Goal: Task Accomplishment & Management: Complete application form

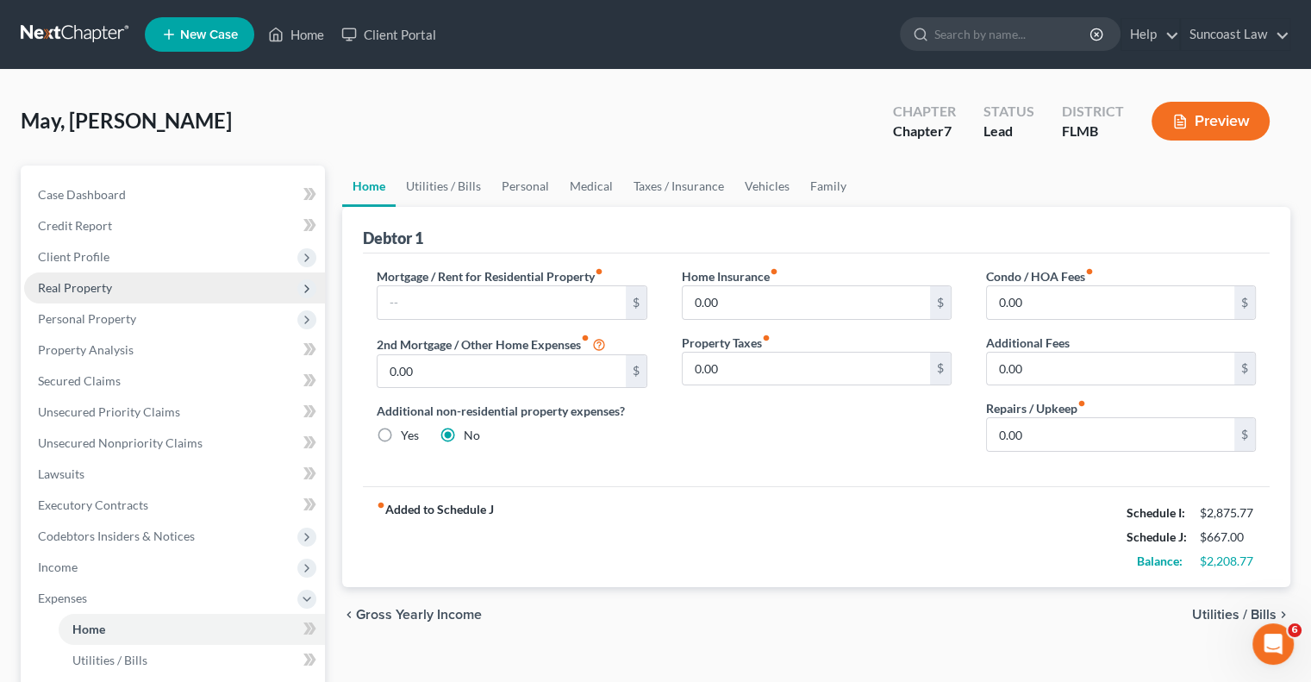
scroll to position [1673, 0]
drag, startPoint x: 455, startPoint y: 303, endPoint x: 769, endPoint y: 536, distance: 391.2
click at [455, 303] on input "text" at bounding box center [501, 302] width 247 height 33
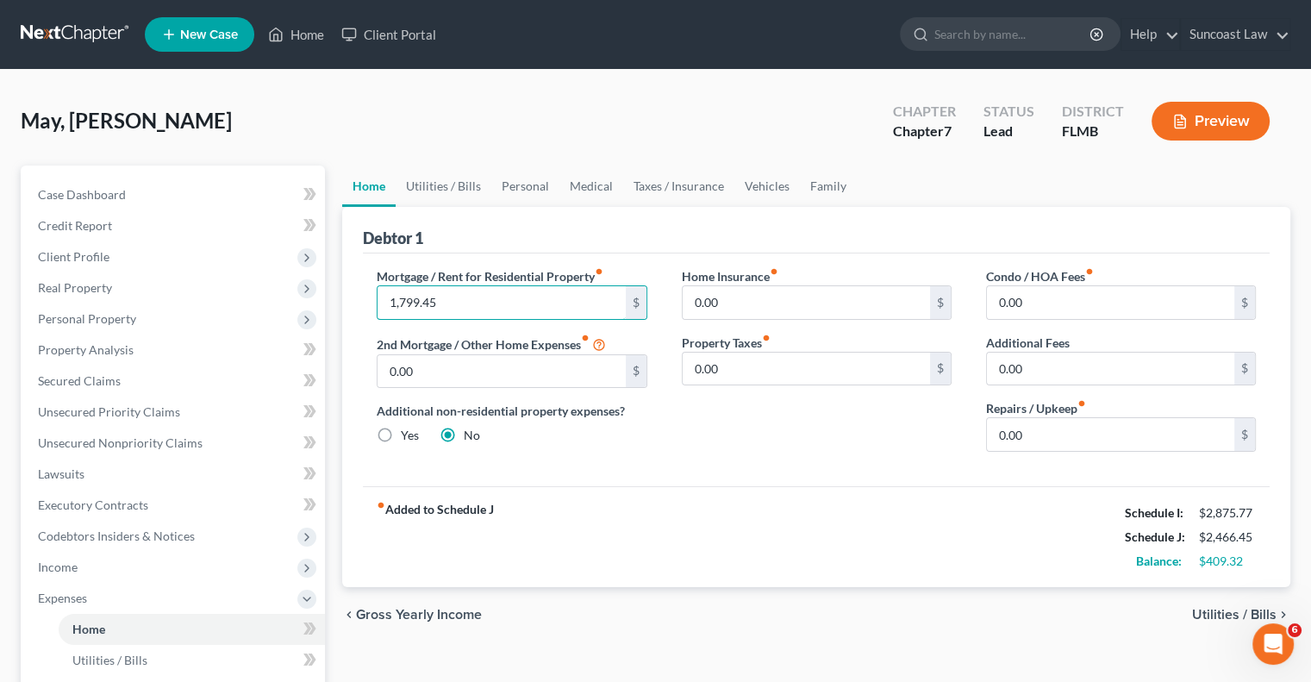
type input "1,799.45"
click at [457, 173] on link "Utilities / Bills" at bounding box center [444, 186] width 96 height 41
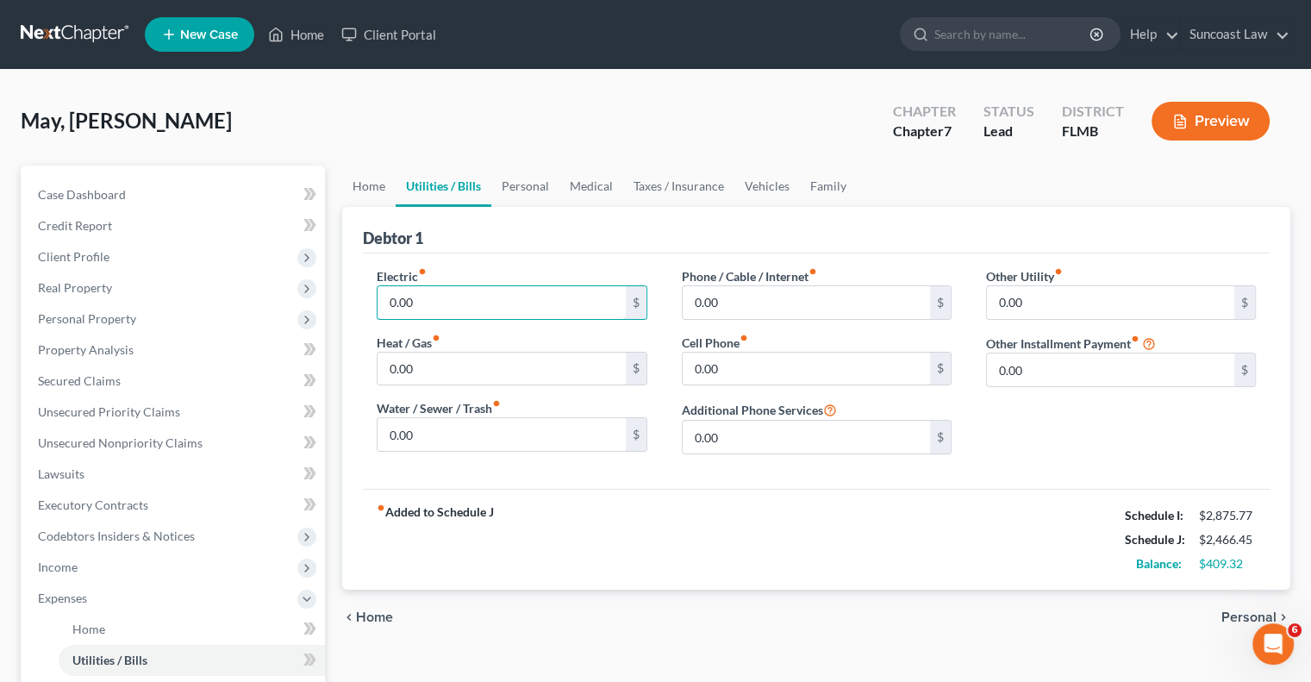
drag, startPoint x: 475, startPoint y: 308, endPoint x: 470, endPoint y: 264, distance: 44.3
click at [473, 307] on input "0.00" at bounding box center [501, 302] width 247 height 33
type input "323"
click at [725, 308] on input "0.00" at bounding box center [806, 302] width 247 height 33
type input "112"
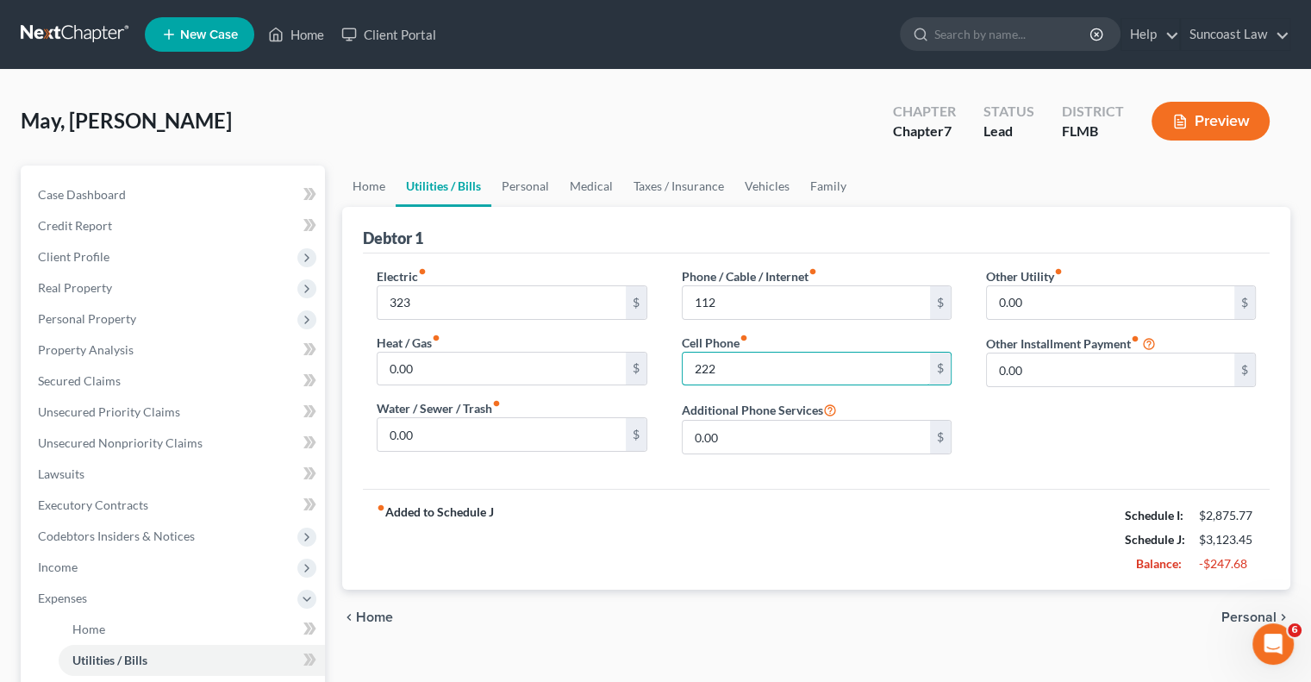
type input "222"
click at [532, 189] on link "Personal" at bounding box center [525, 186] width 68 height 41
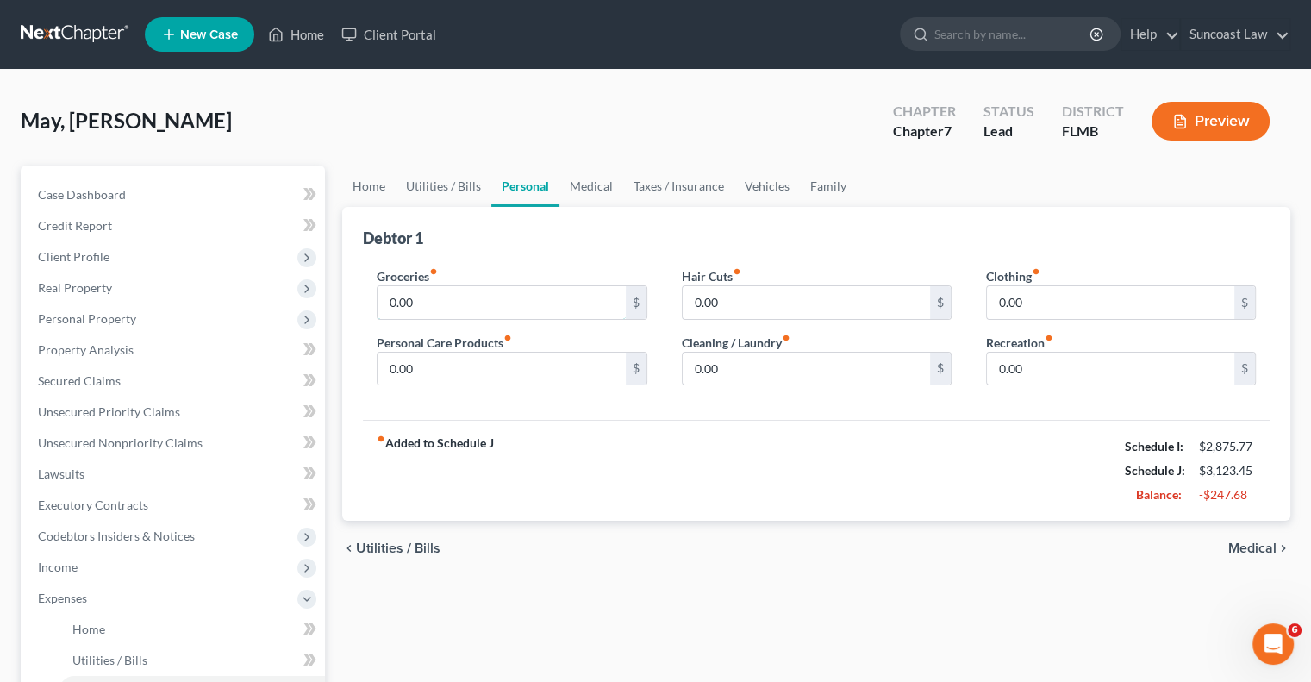
click at [447, 303] on input "0.00" at bounding box center [501, 302] width 247 height 33
type input "200"
type input "25"
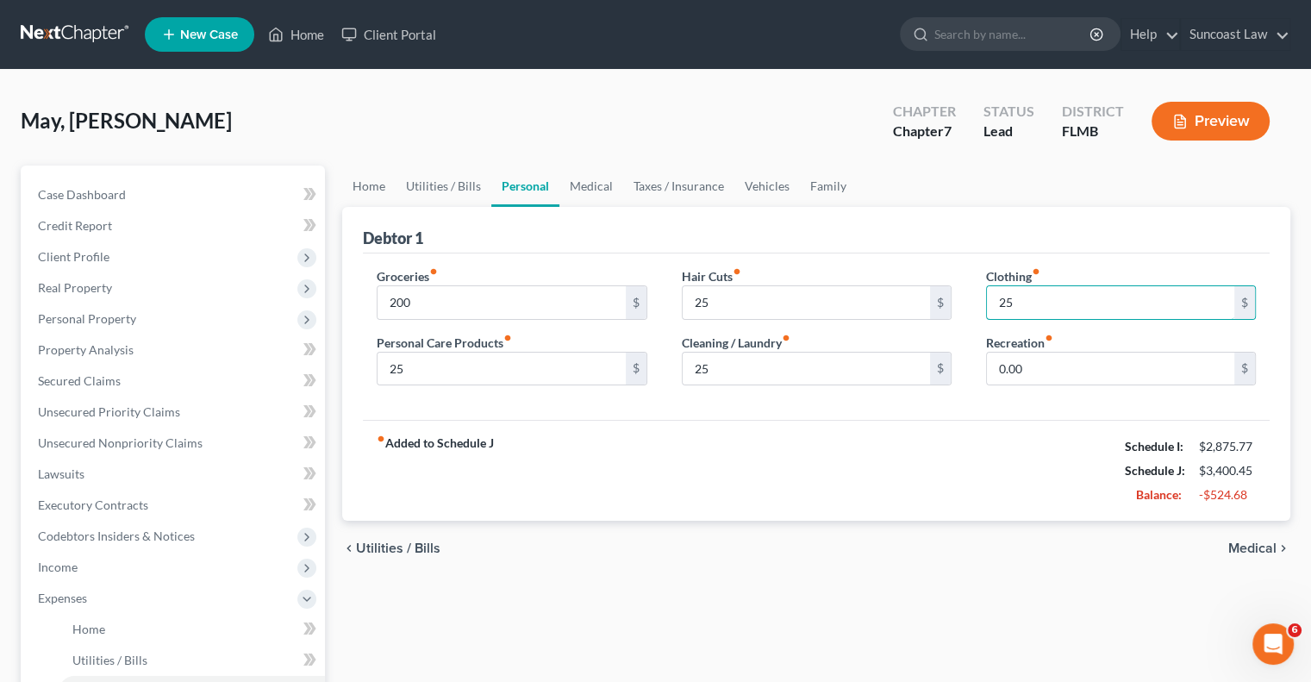
type input "25"
click at [759, 172] on link "Vehicles" at bounding box center [768, 186] width 66 height 41
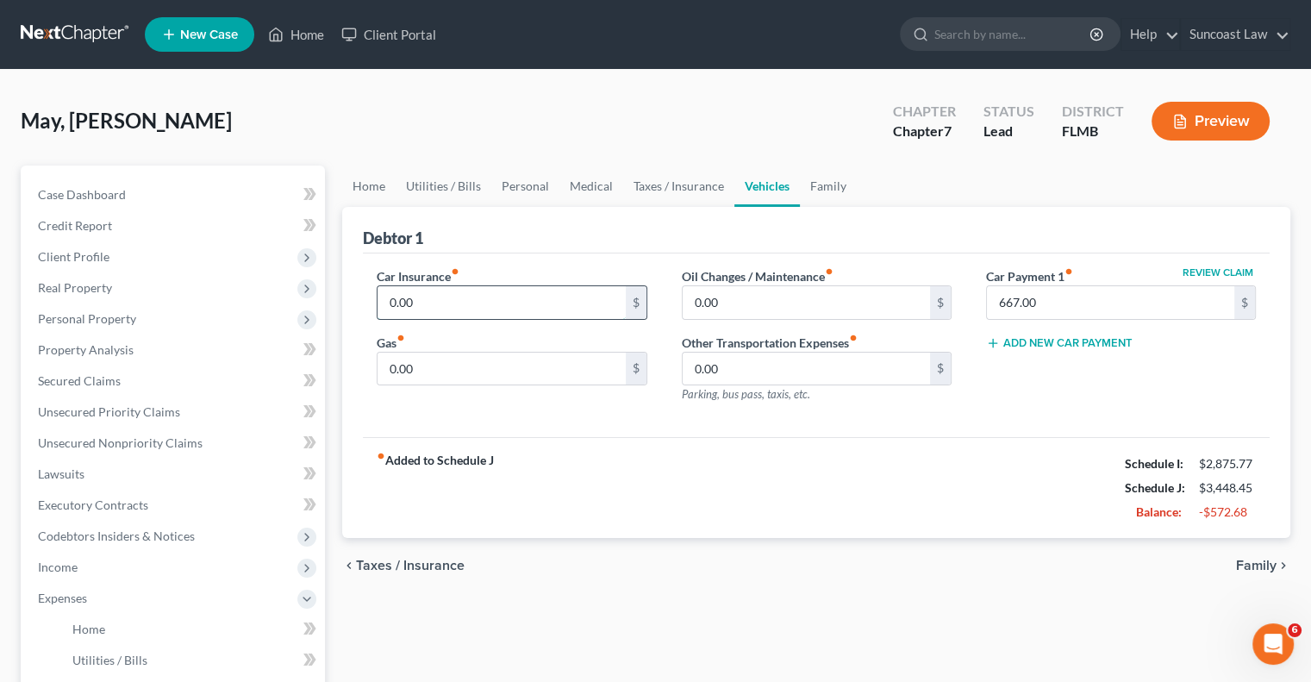
click at [457, 286] on input "0.00" at bounding box center [501, 302] width 247 height 33
type input "202"
type input "100"
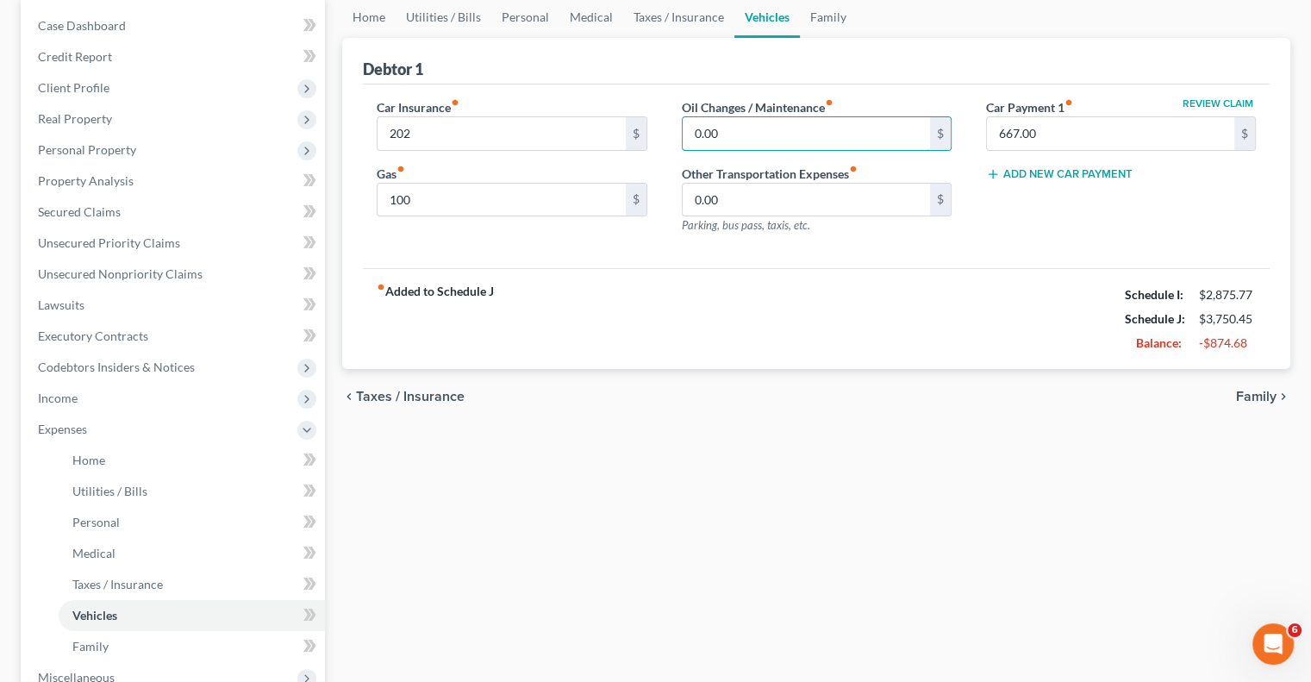
scroll to position [450, 0]
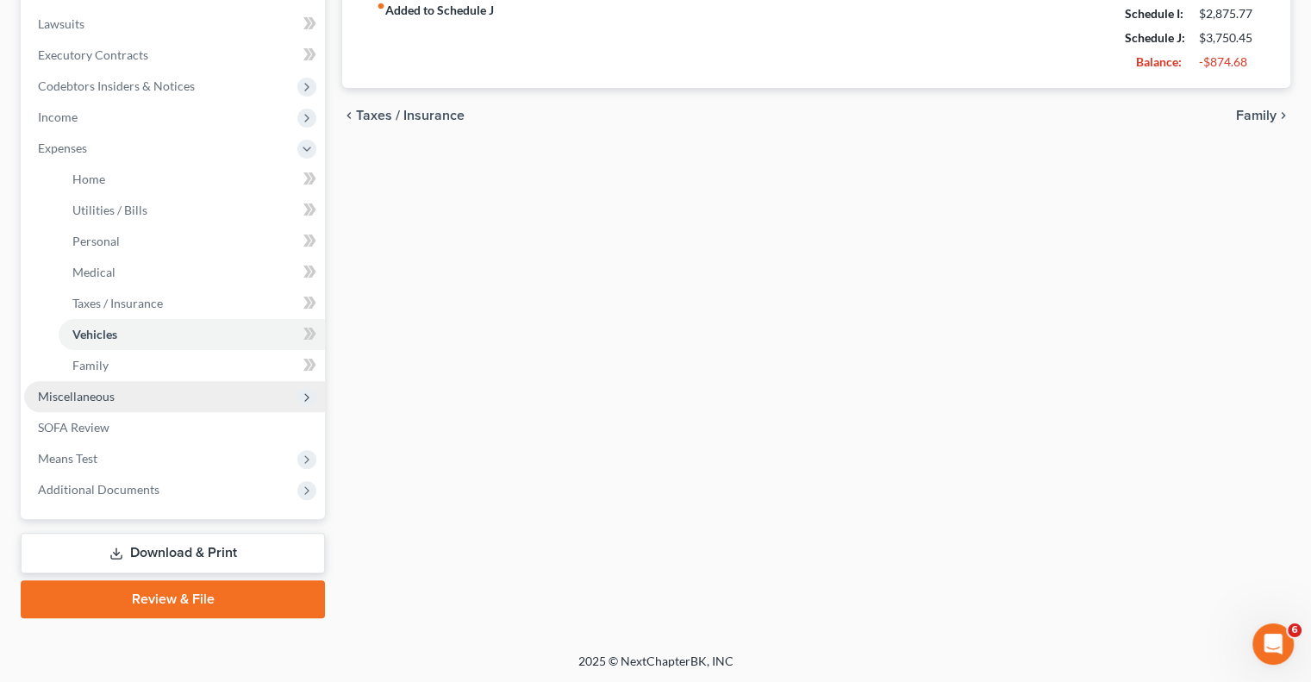
click at [69, 392] on span "Miscellaneous" at bounding box center [76, 396] width 77 height 15
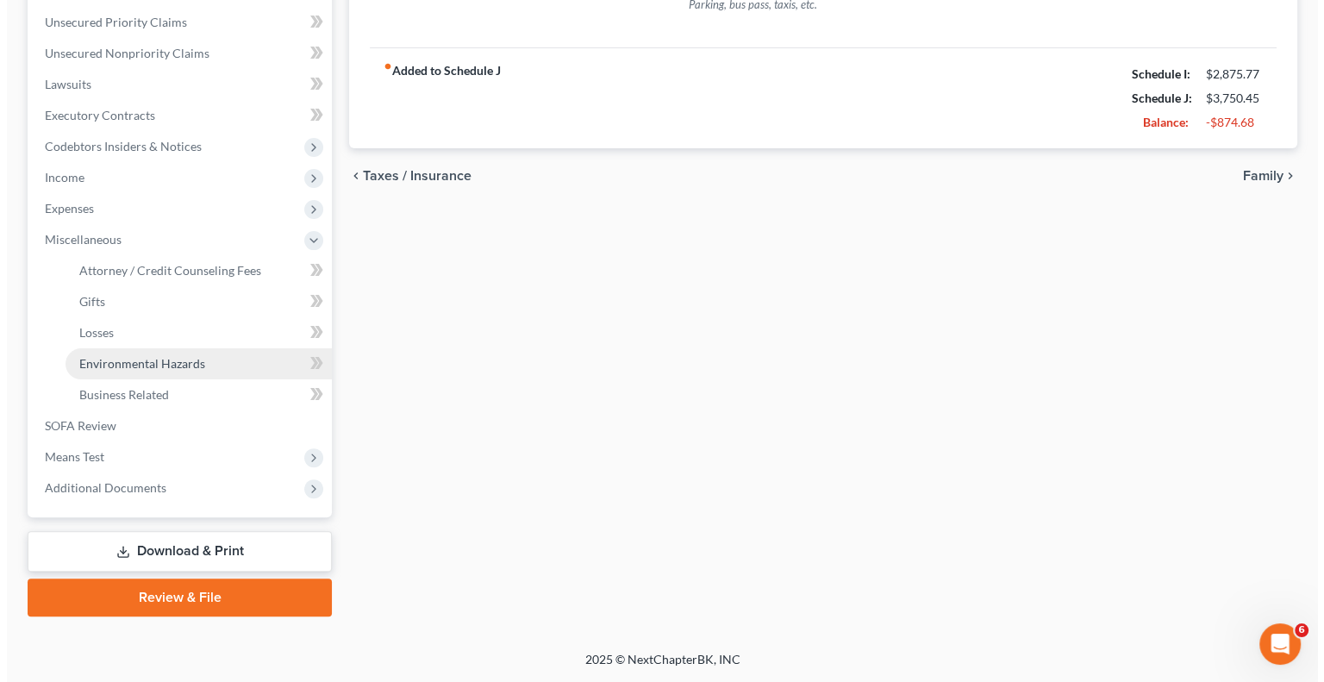
scroll to position [388, 0]
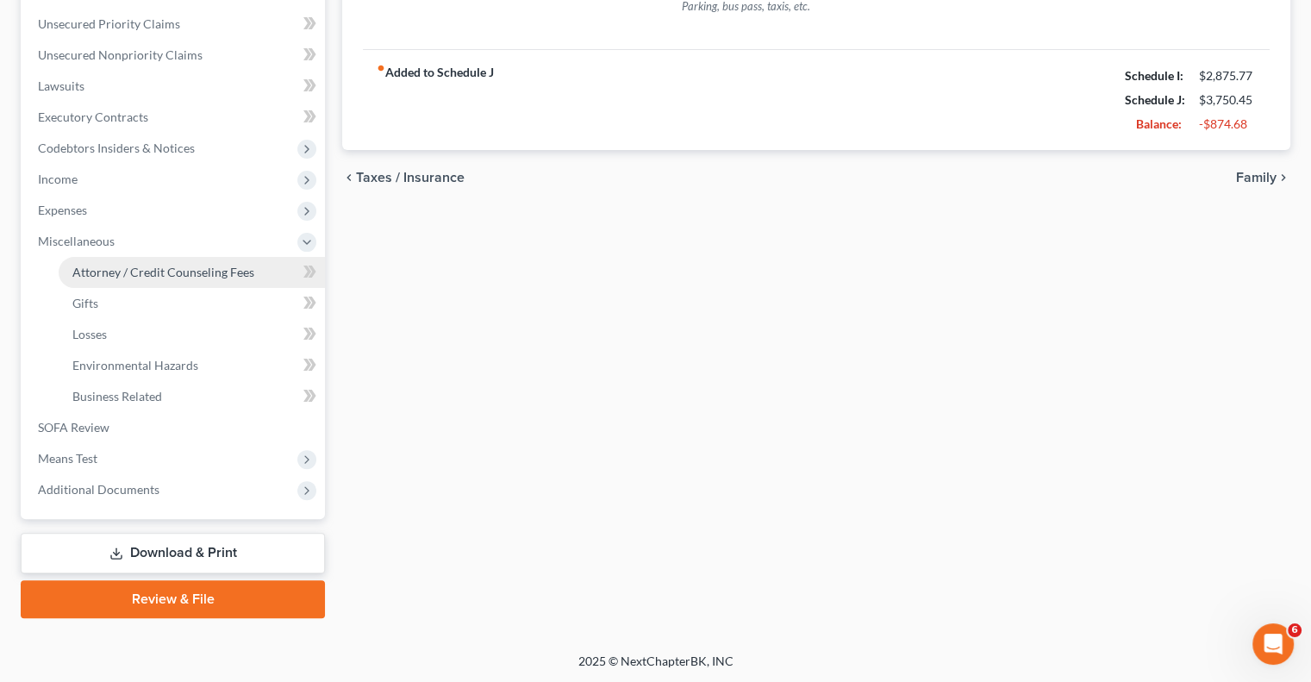
click at [147, 265] on span "Attorney / Credit Counseling Fees" at bounding box center [163, 272] width 182 height 15
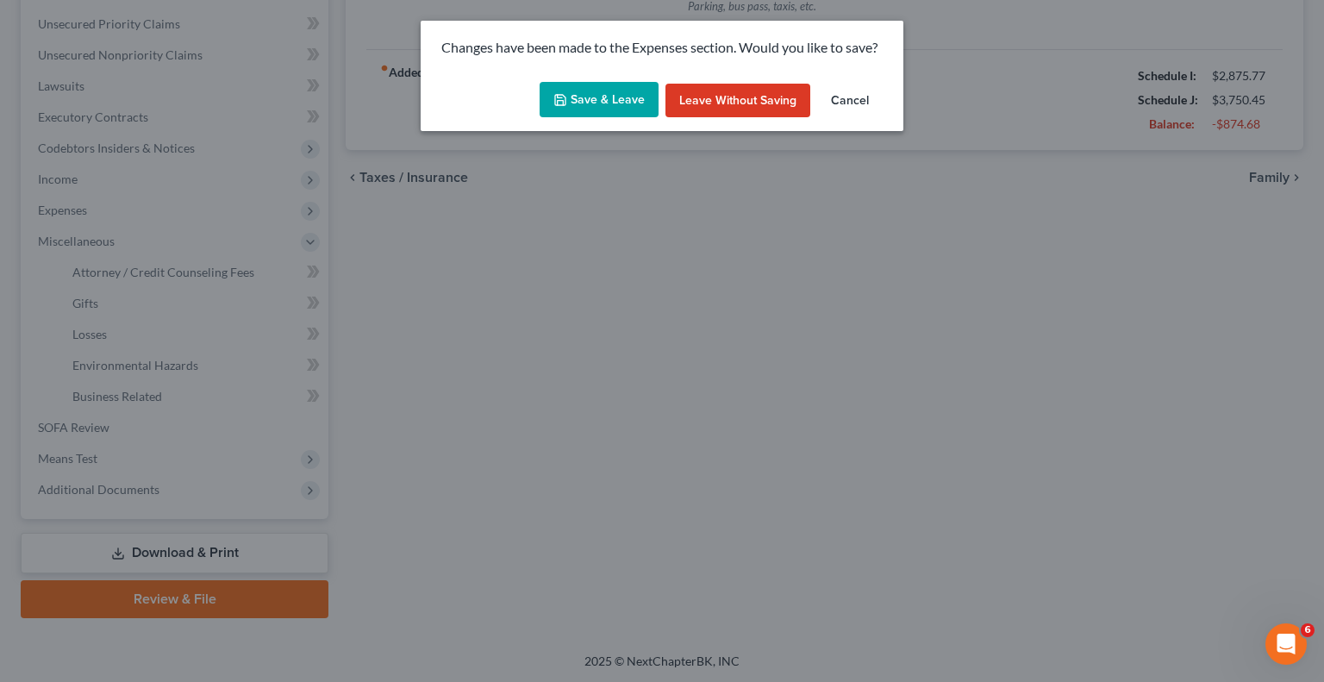
click at [626, 92] on button "Save & Leave" at bounding box center [599, 100] width 119 height 36
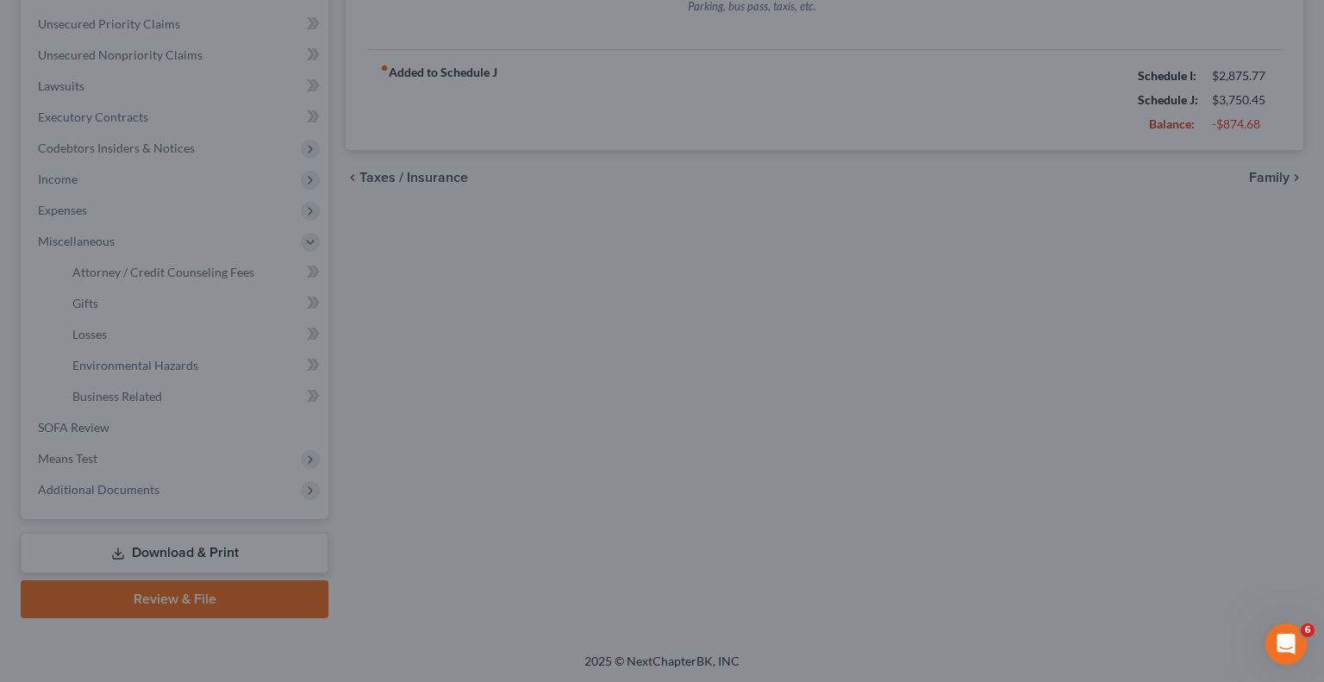
type input "202.00"
type input "100.00"
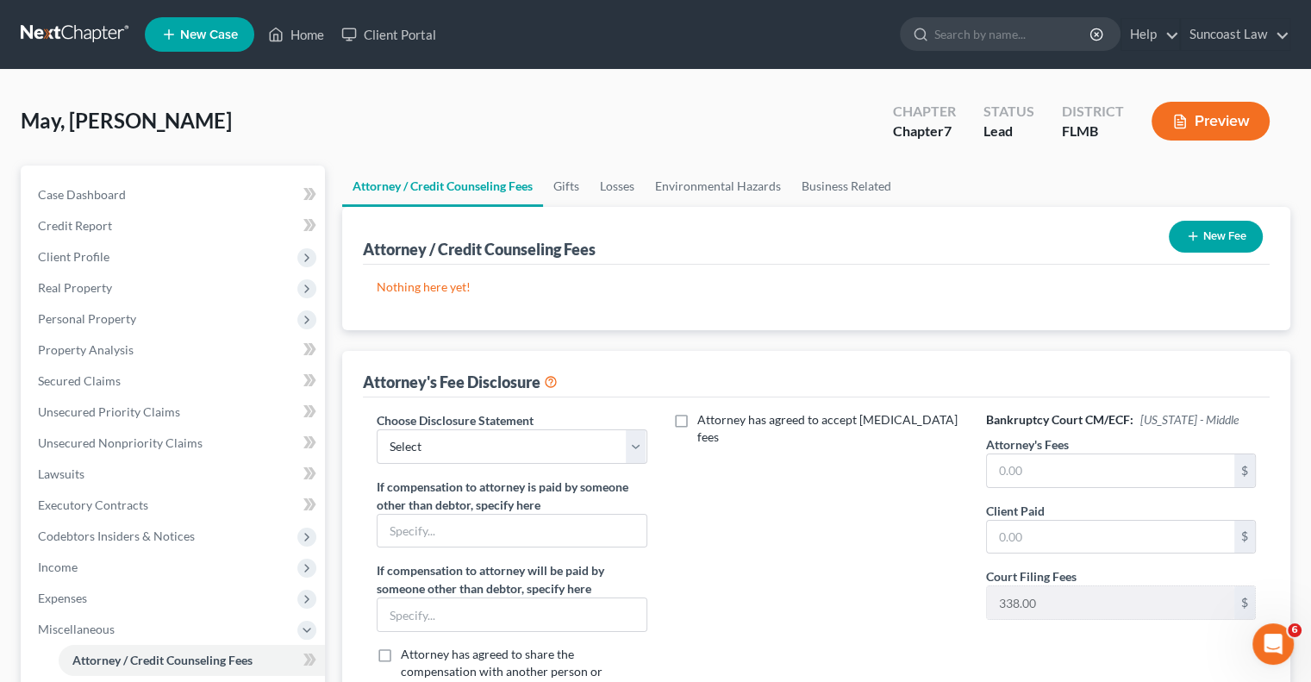
click at [1211, 242] on button "New Fee" at bounding box center [1216, 237] width 94 height 32
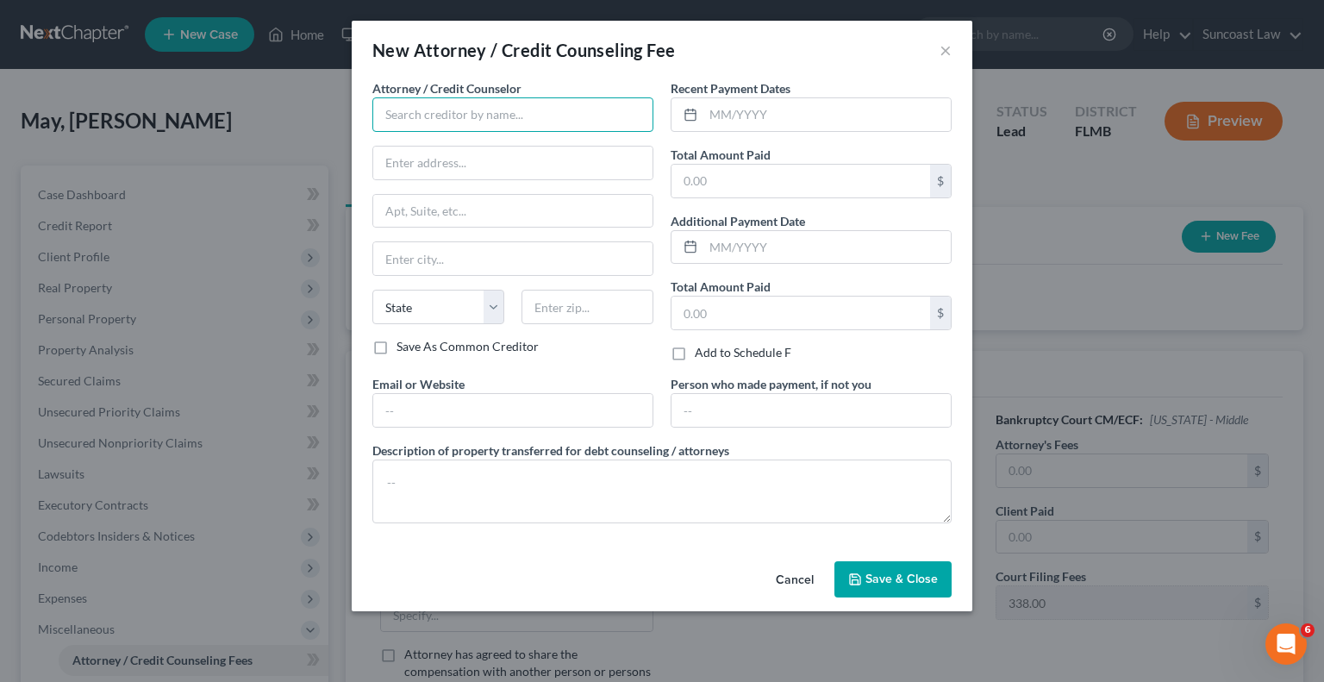
click at [479, 120] on input "text" at bounding box center [512, 114] width 281 height 34
type input "Suncoast Law"
type input "[STREET_ADDRESS]"
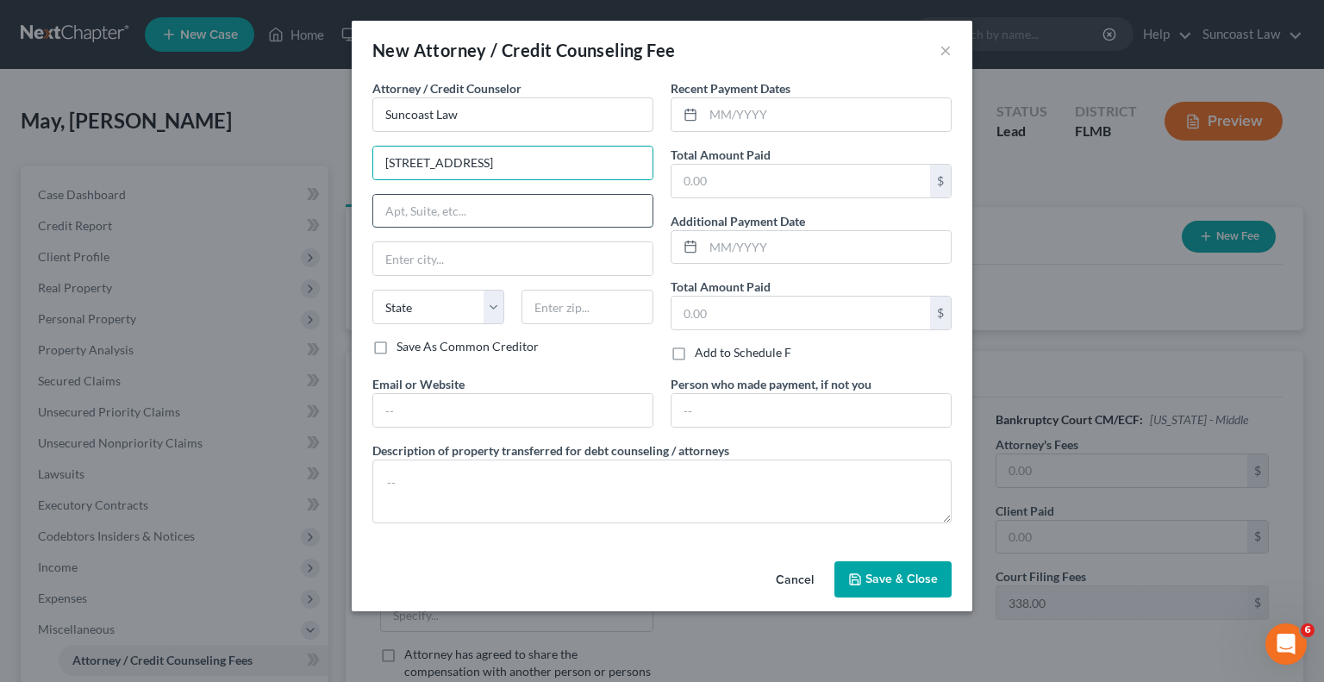
drag, startPoint x: 498, startPoint y: 203, endPoint x: 507, endPoint y: 224, distance: 22.4
click at [498, 203] on input "text" at bounding box center [512, 211] width 279 height 33
type input "Suite 270"
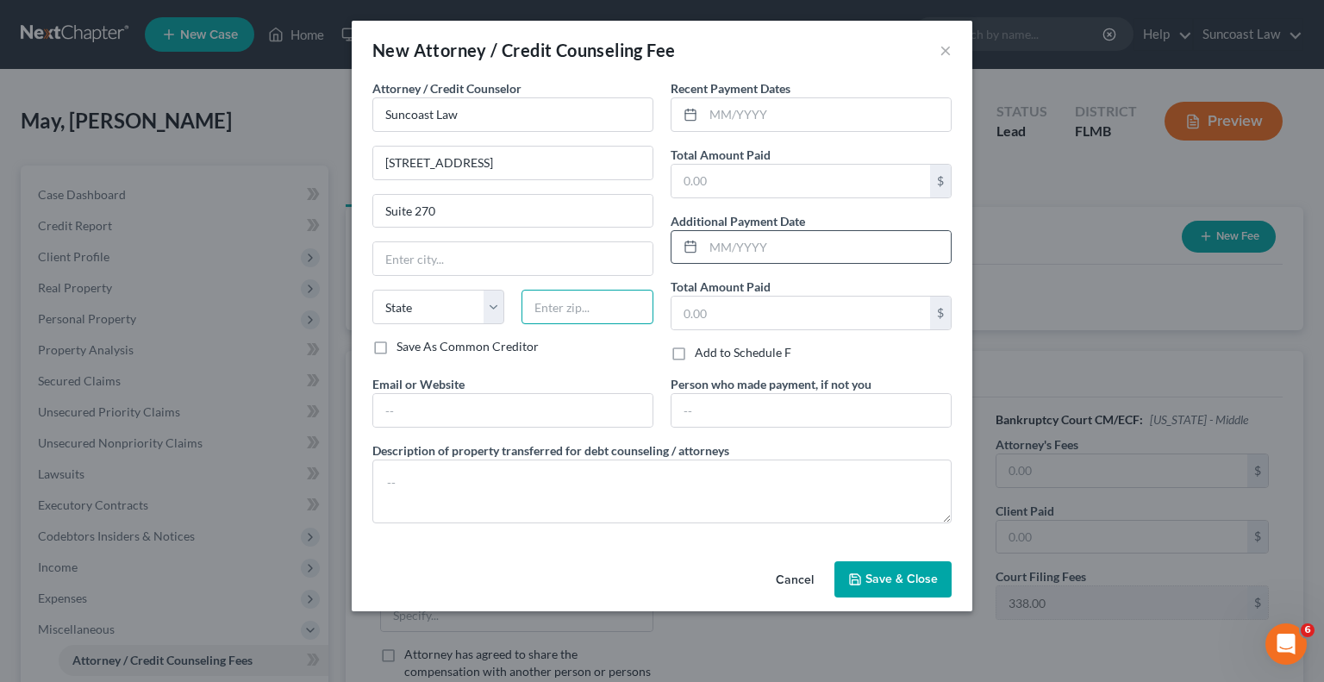
drag, startPoint x: 621, startPoint y: 306, endPoint x: 672, endPoint y: 239, distance: 84.3
click at [621, 306] on input "text" at bounding box center [588, 307] width 132 height 34
type input "32789"
type input "[GEOGRAPHIC_DATA]"
select select "9"
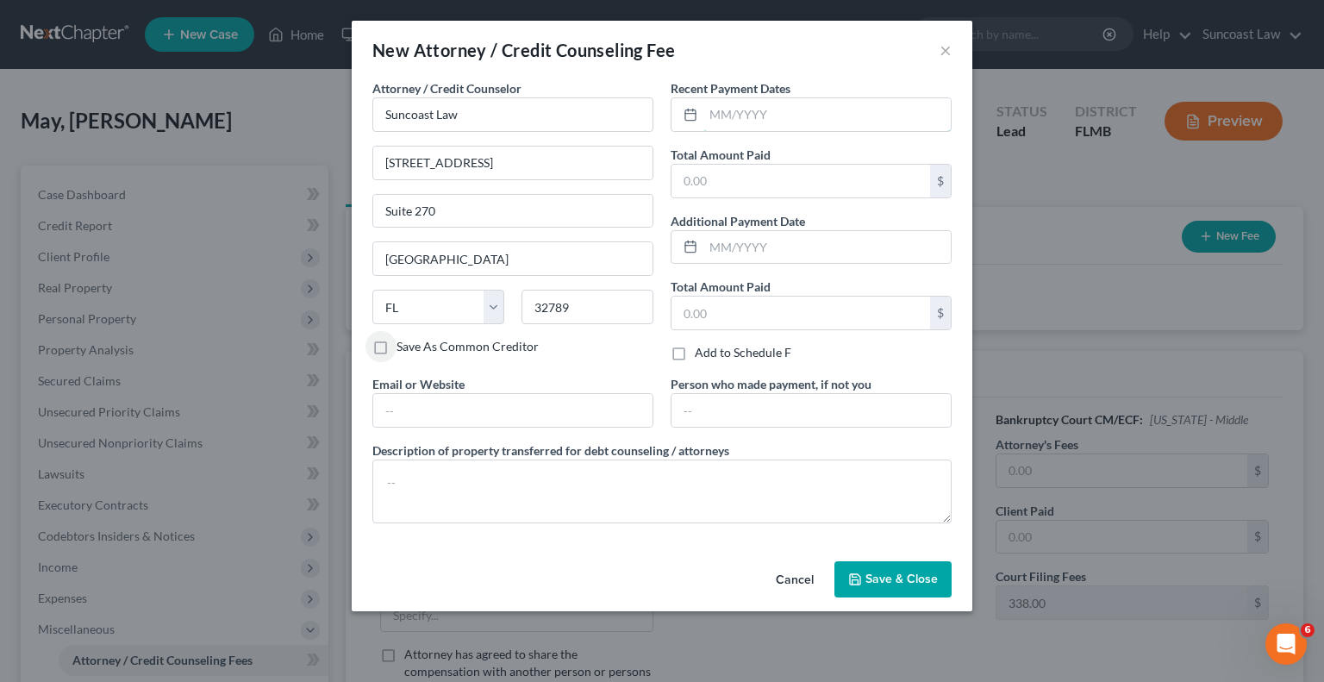
drag, startPoint x: 735, startPoint y: 109, endPoint x: 791, endPoint y: 30, distance: 97.6
click at [735, 109] on input "text" at bounding box center [827, 114] width 247 height 33
type input "10/2025"
type input "1,900"
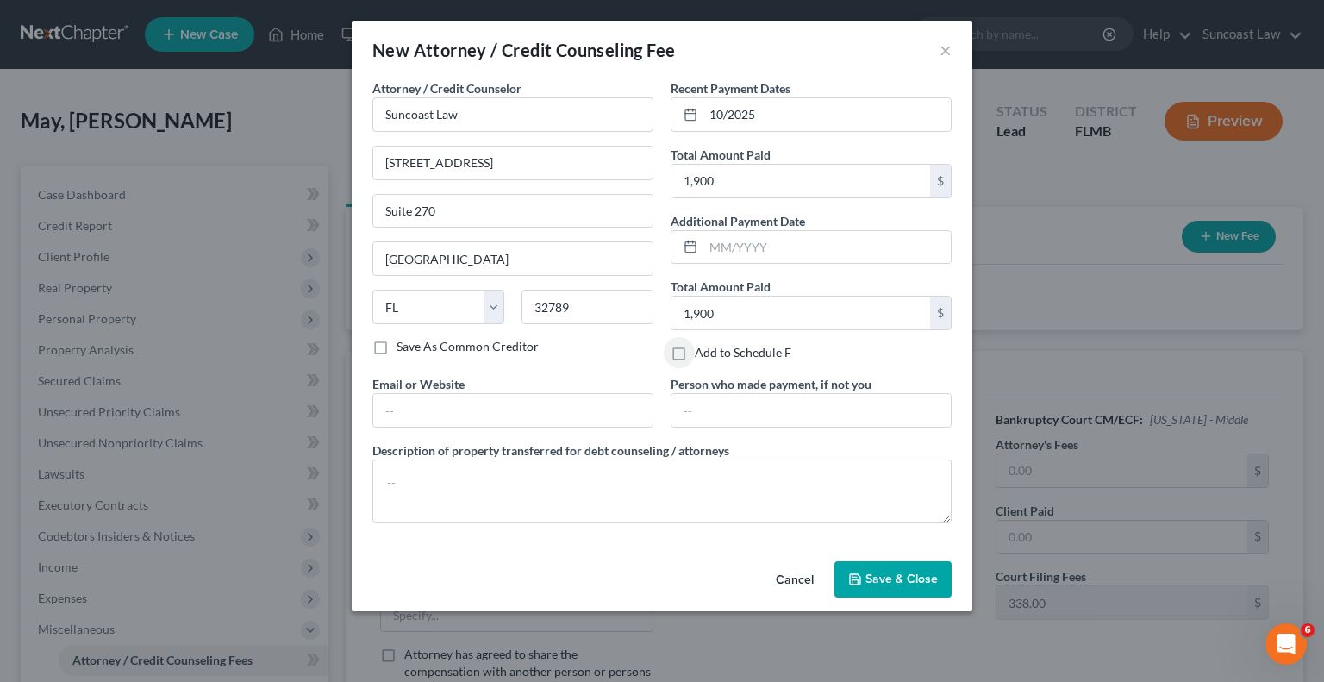
click at [916, 577] on span "Save & Close" at bounding box center [902, 579] width 72 height 15
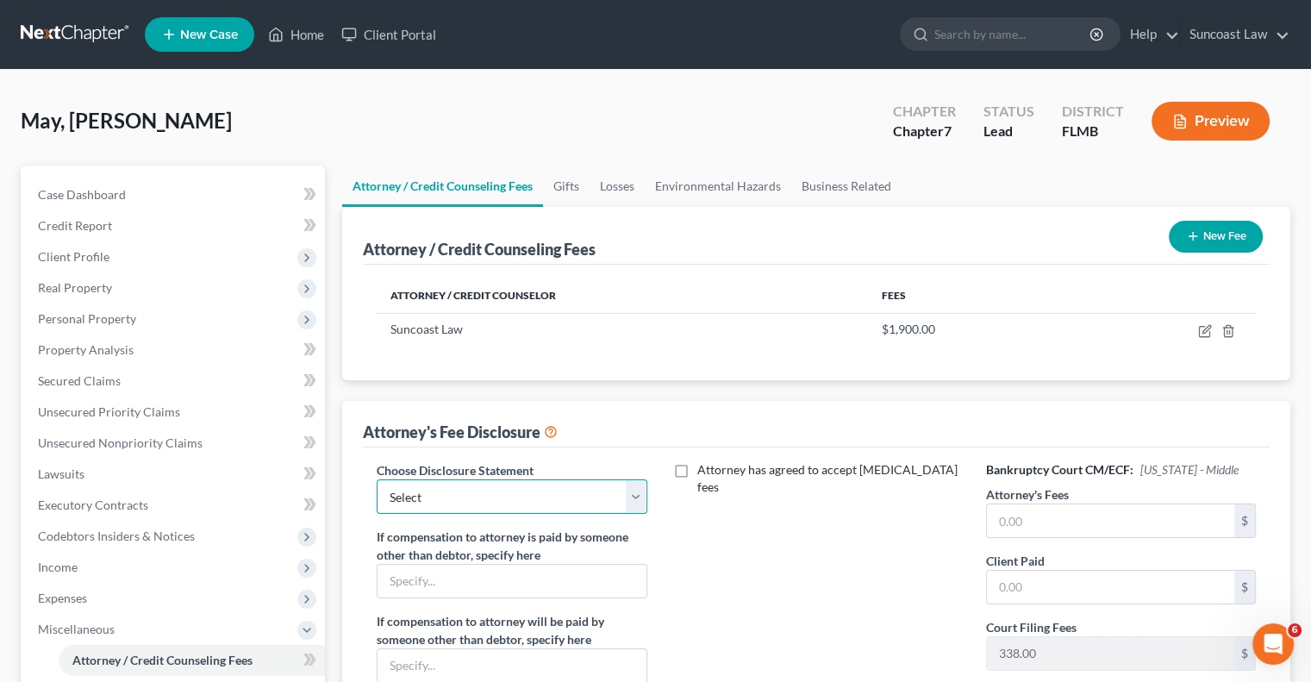
click at [482, 502] on select "Select Attorney" at bounding box center [512, 496] width 270 height 34
select select "0"
click at [377, 479] on select "Select Attorney" at bounding box center [512, 496] width 270 height 34
click at [1119, 512] on input "text" at bounding box center [1110, 520] width 247 height 33
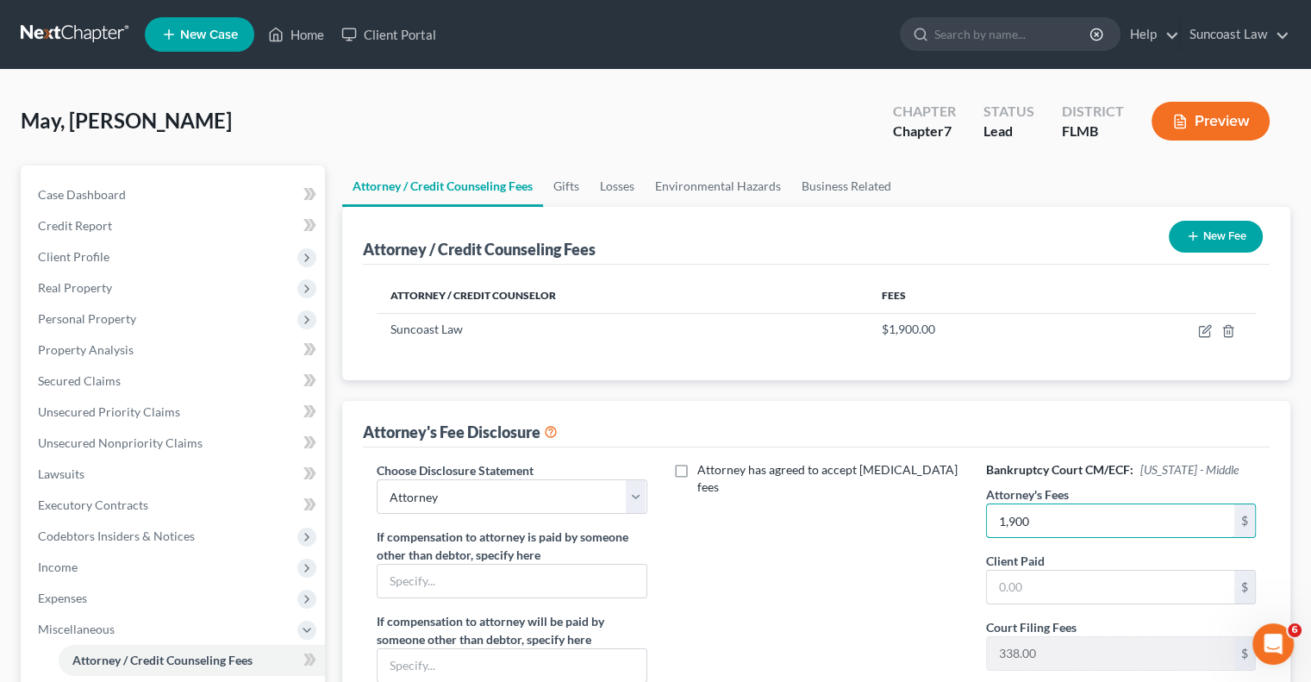
type input "1,900"
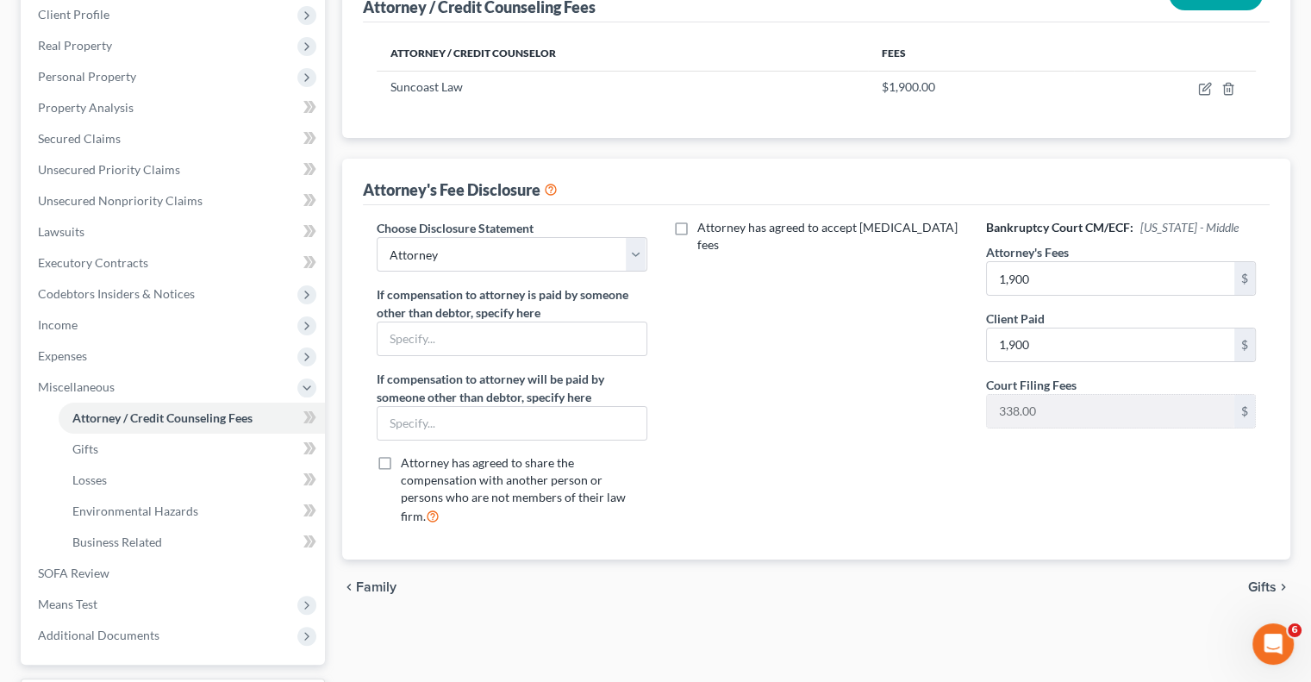
scroll to position [129, 0]
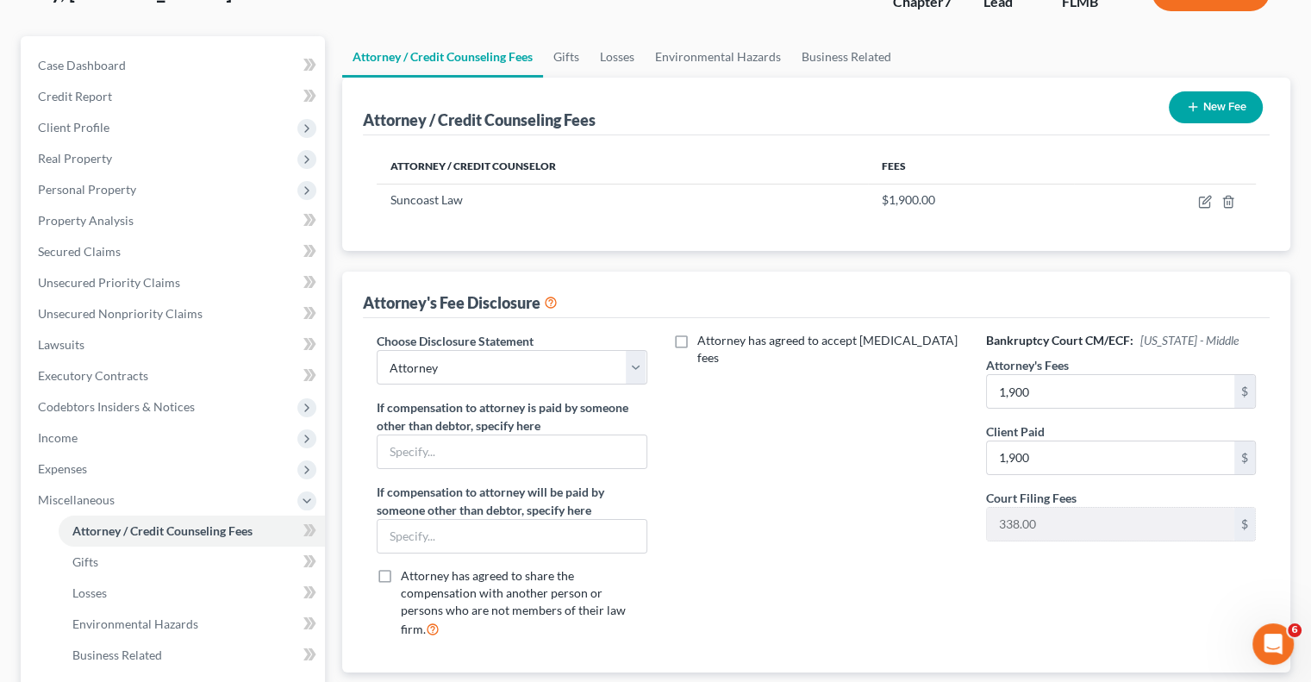
click at [1224, 109] on button "New Fee" at bounding box center [1216, 107] width 94 height 32
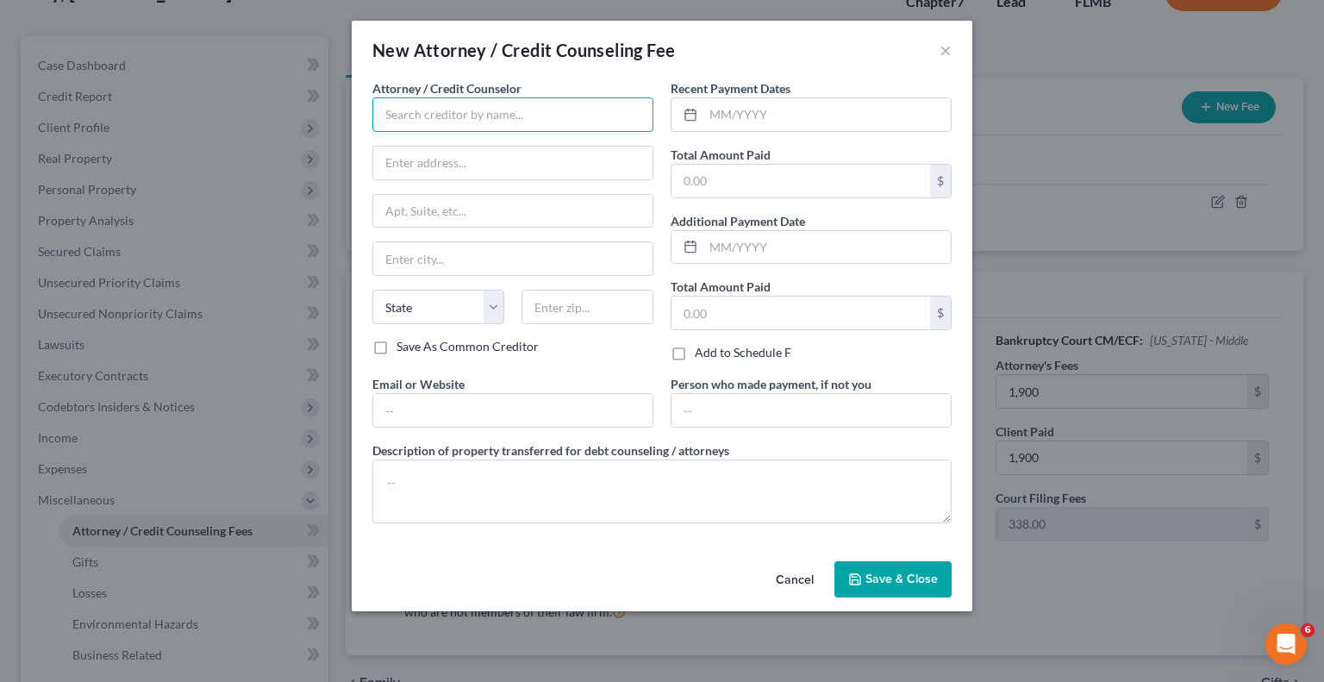
click at [504, 109] on input "text" at bounding box center [512, 114] width 281 height 34
type input "Dollar Learning Foundation"
drag, startPoint x: 755, startPoint y: 109, endPoint x: 815, endPoint y: 47, distance: 85.4
click at [755, 109] on input "text" at bounding box center [827, 114] width 247 height 33
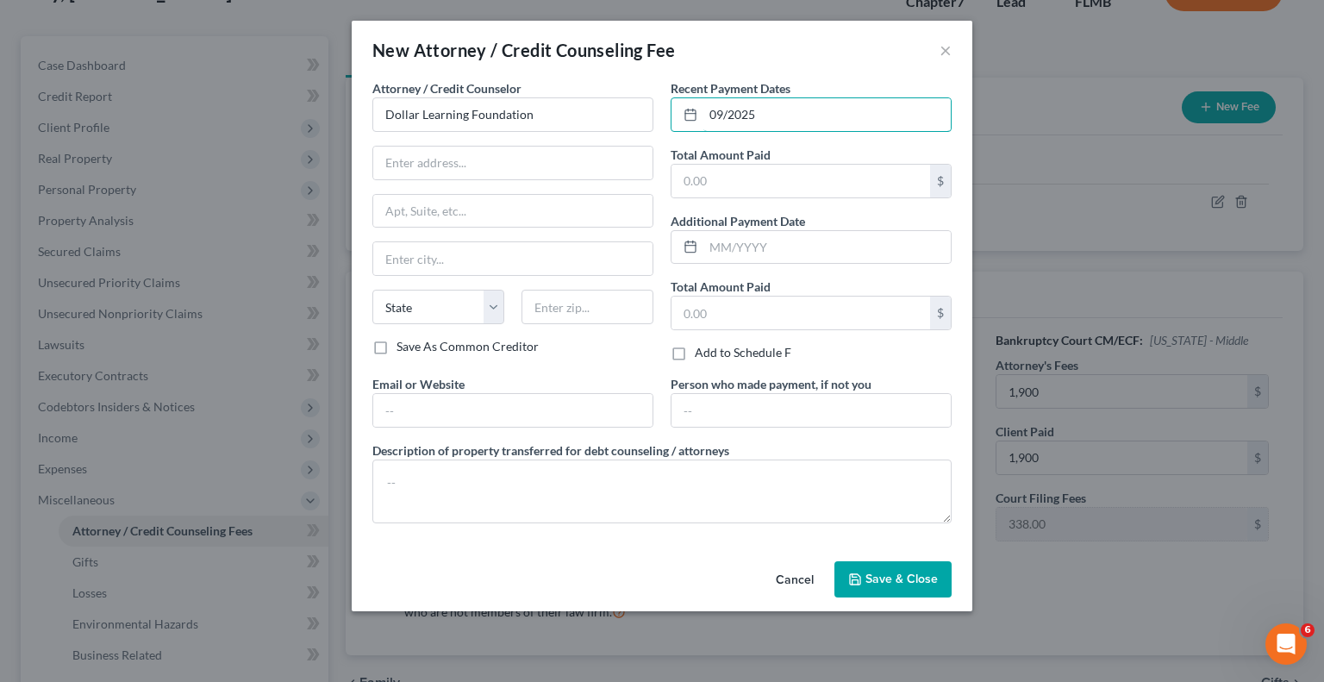
type input "09/2025"
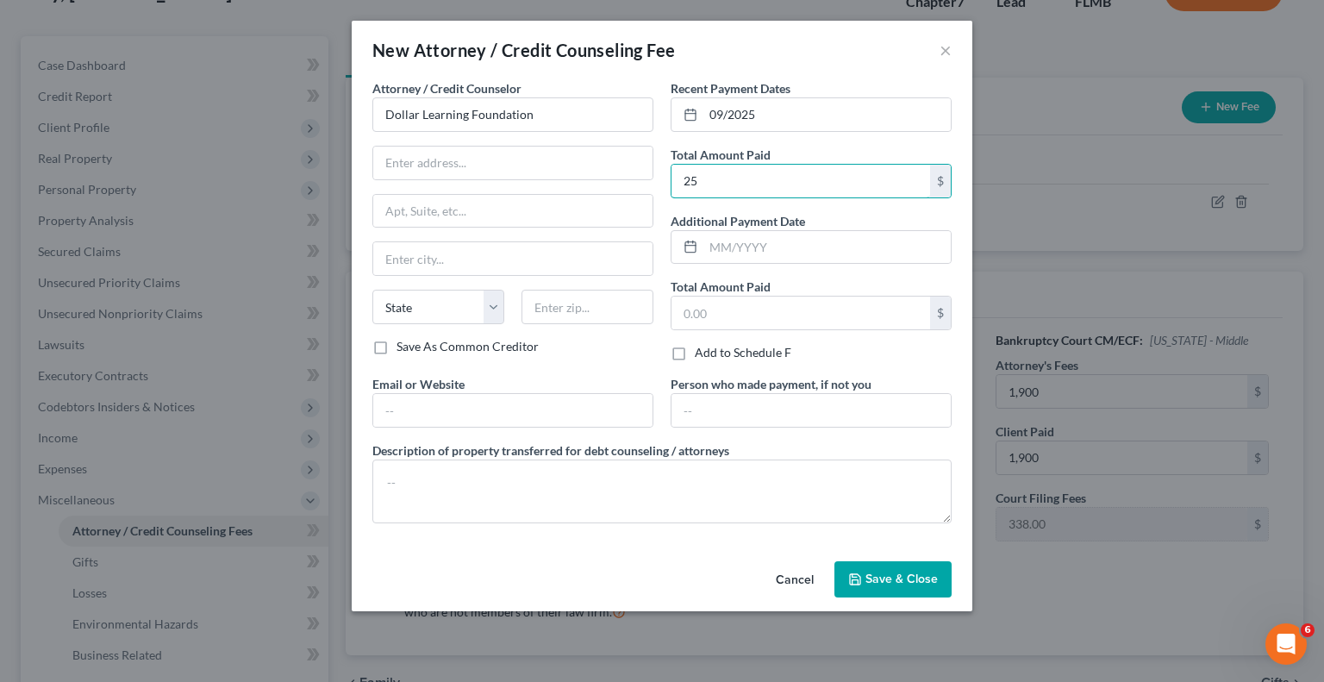
type input "25"
click at [902, 572] on span "Save & Close" at bounding box center [902, 579] width 72 height 15
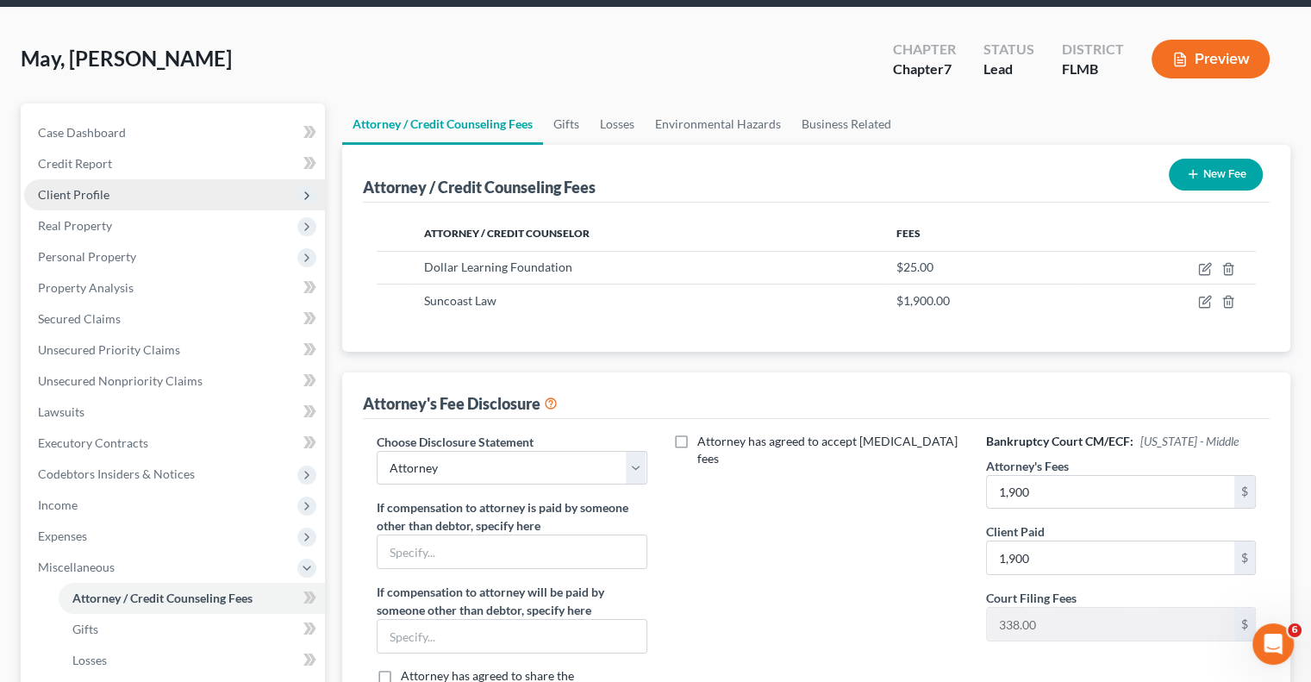
scroll to position [43, 0]
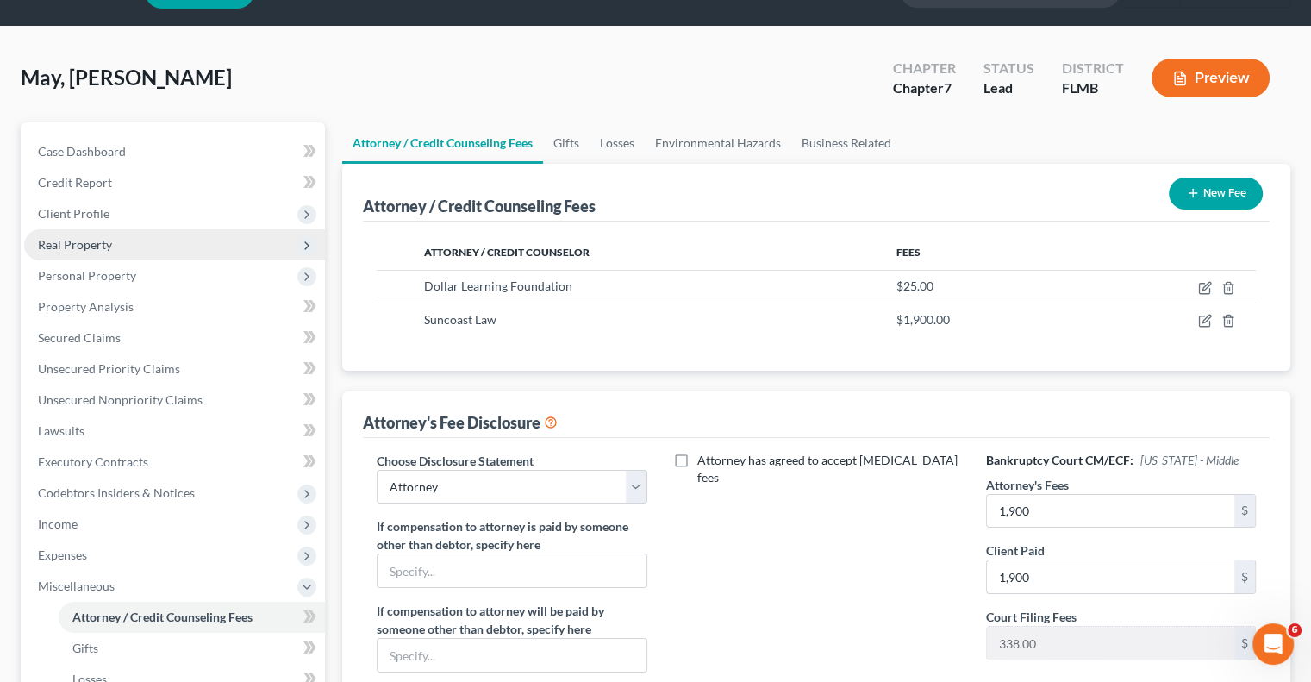
click at [95, 240] on span "Real Property" at bounding box center [75, 244] width 74 height 15
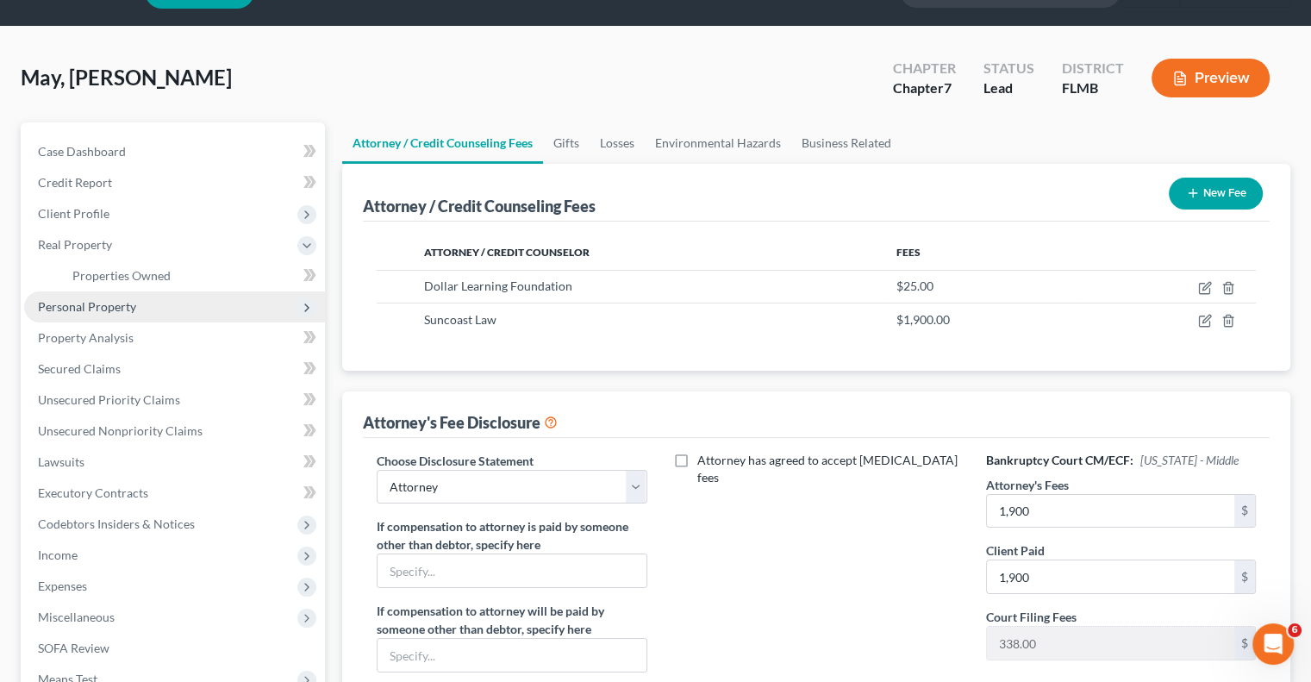
click at [108, 305] on span "Personal Property" at bounding box center [87, 306] width 98 height 15
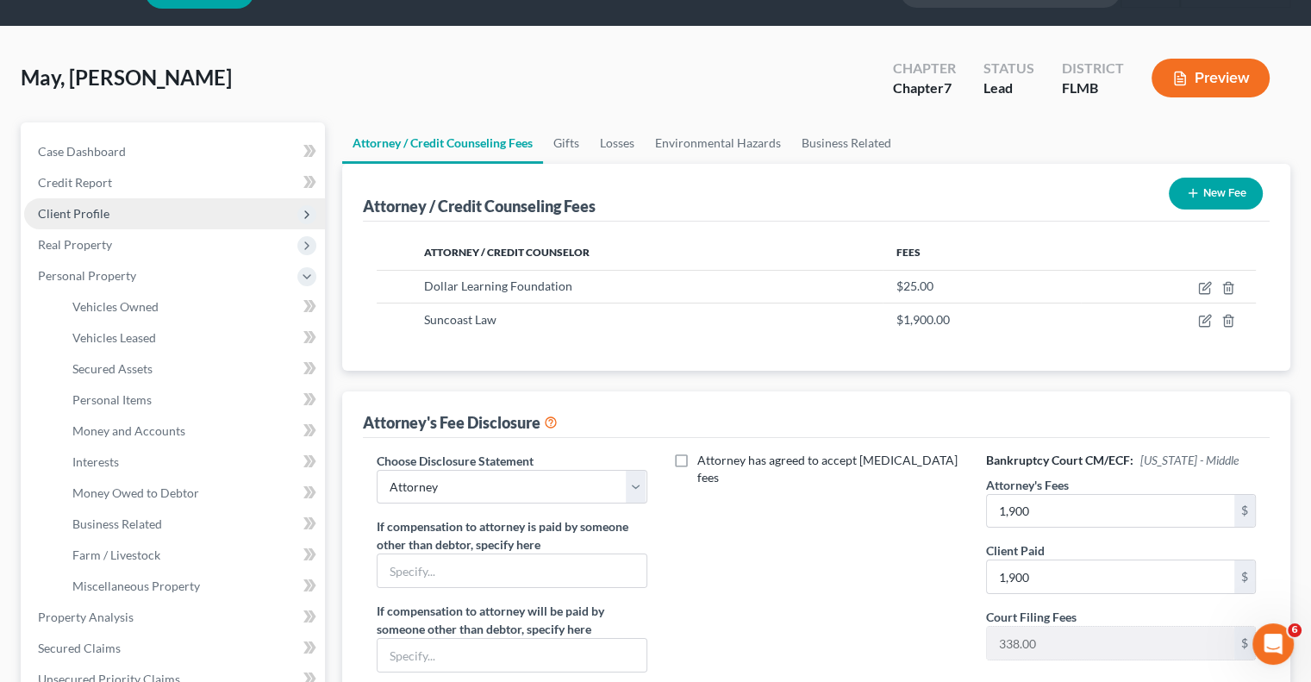
click at [81, 212] on span "Client Profile" at bounding box center [74, 213] width 72 height 15
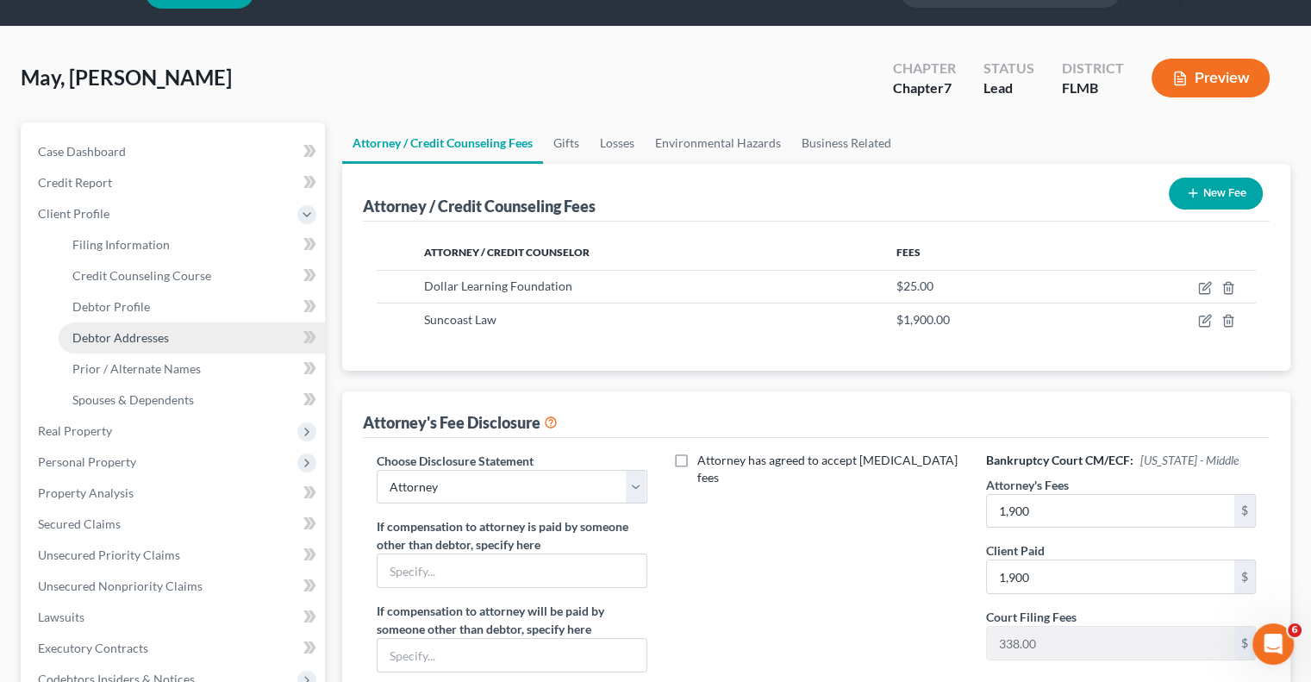
click at [134, 335] on span "Debtor Addresses" at bounding box center [120, 337] width 97 height 15
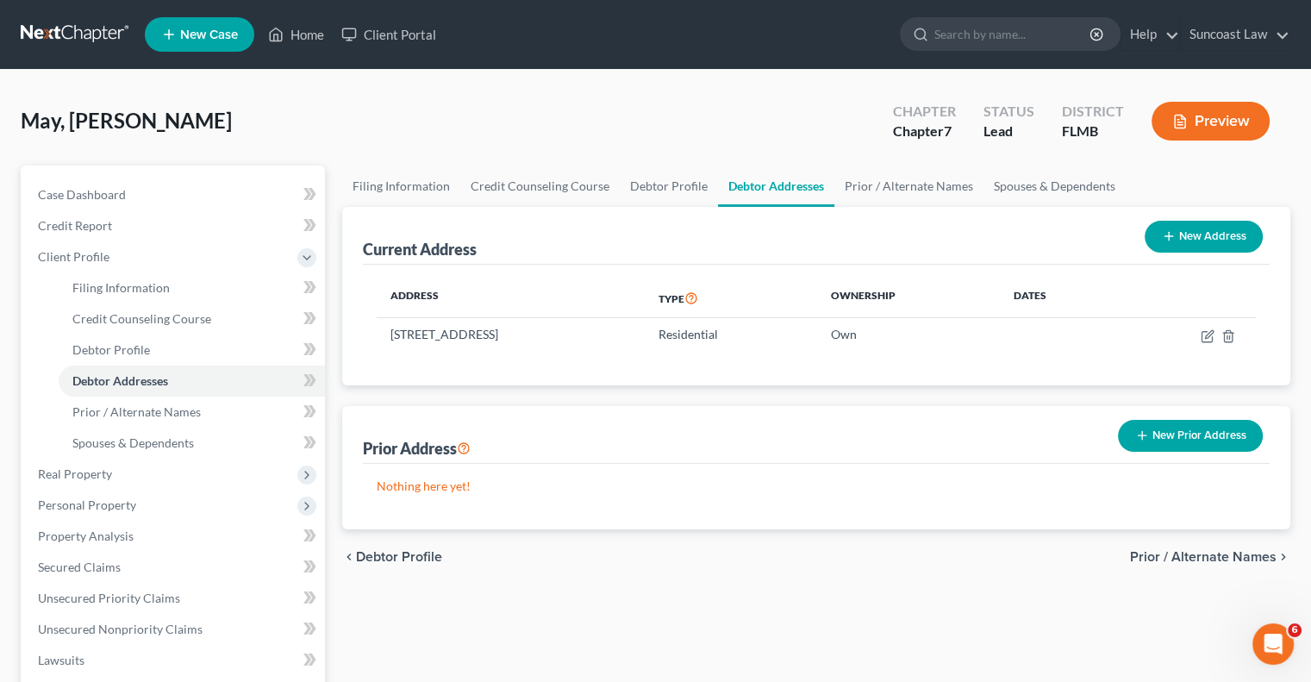
click at [1202, 443] on button "New Prior Address" at bounding box center [1190, 436] width 145 height 32
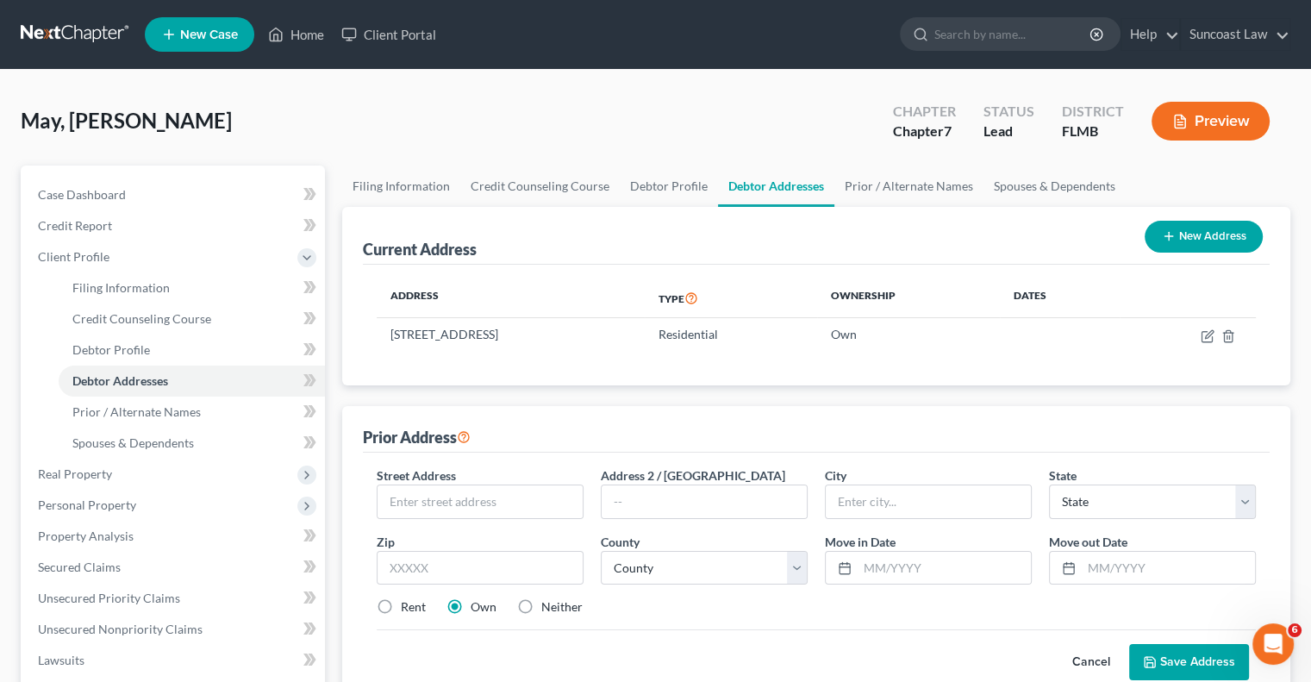
click at [541, 482] on div "Street Address *" at bounding box center [480, 492] width 224 height 53
click at [535, 499] on input "text" at bounding box center [480, 501] width 205 height 33
type input "[STREET_ADDRESS]"
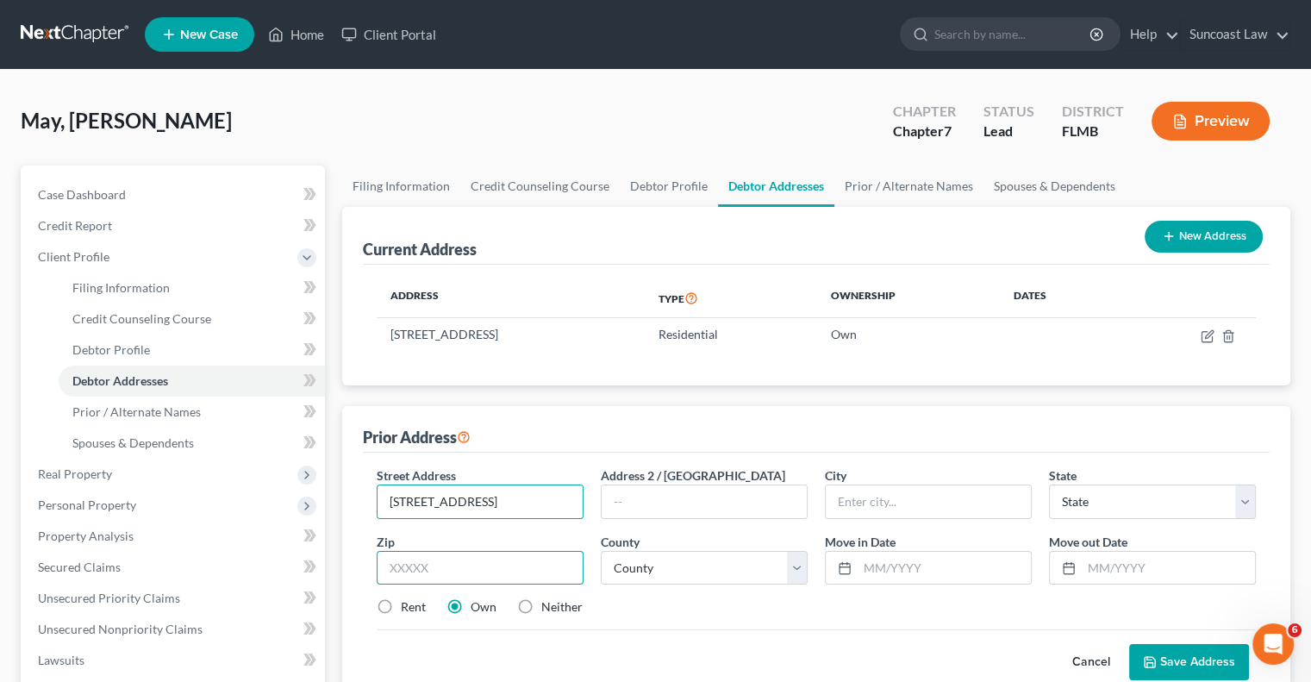
click at [482, 565] on input "text" at bounding box center [480, 568] width 207 height 34
type input "33513"
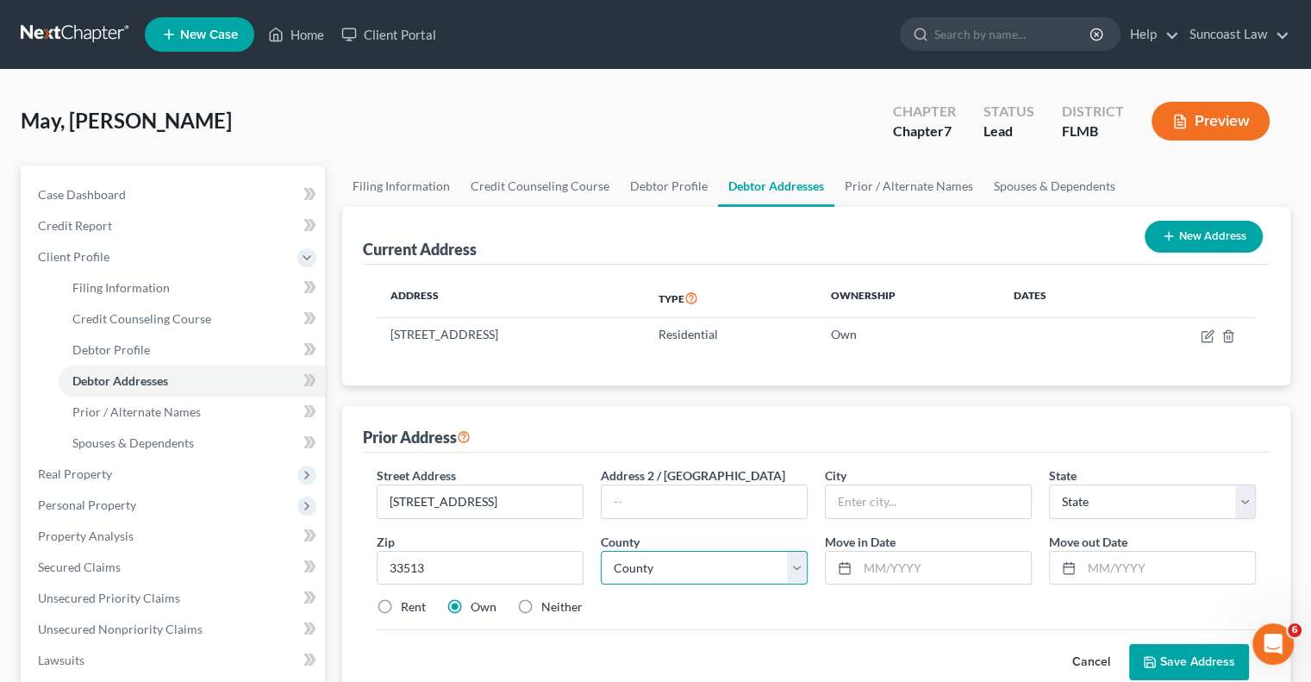
type input "Bushnell"
select select "9"
drag, startPoint x: 685, startPoint y: 563, endPoint x: 691, endPoint y: 550, distance: 13.9
click at [685, 562] on select "County [GEOGRAPHIC_DATA] [GEOGRAPHIC_DATA] [GEOGRAPHIC_DATA] [GEOGRAPHIC_DATA] …" at bounding box center [704, 568] width 207 height 34
select select "59"
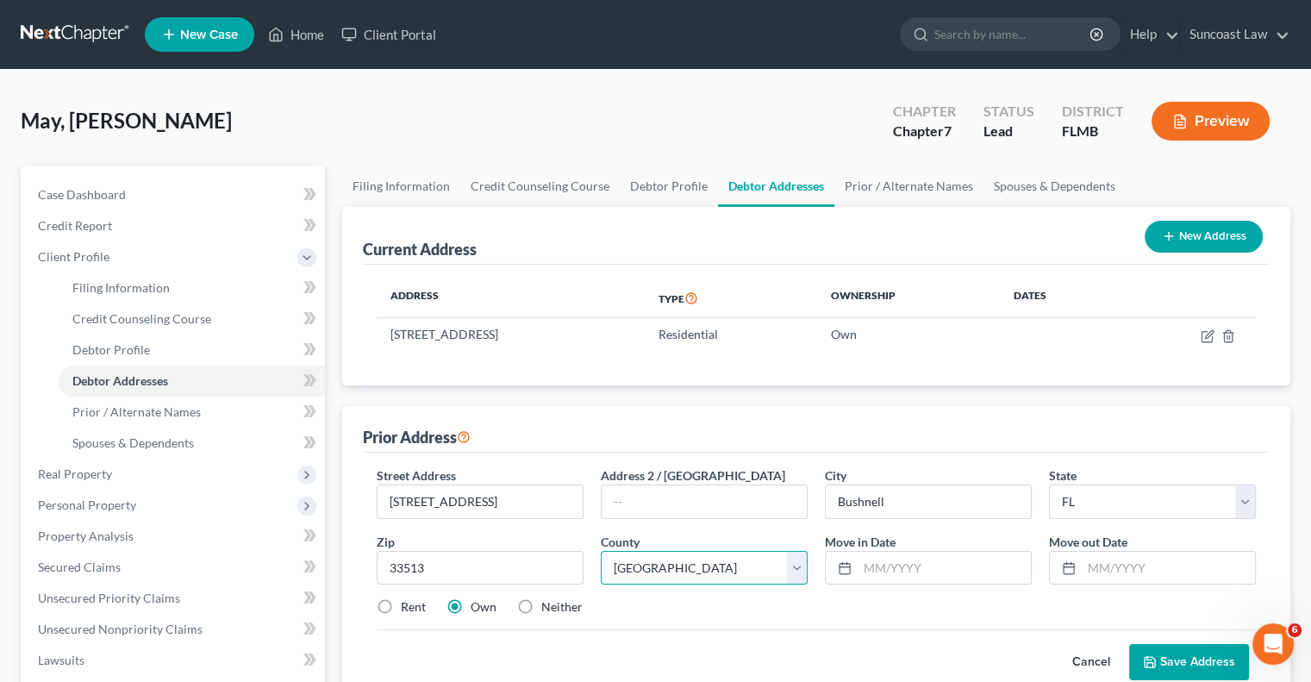
click at [601, 551] on select "County [GEOGRAPHIC_DATA] [GEOGRAPHIC_DATA] [GEOGRAPHIC_DATA] [GEOGRAPHIC_DATA] …" at bounding box center [704, 568] width 207 height 34
drag, startPoint x: 874, startPoint y: 579, endPoint x: 910, endPoint y: 547, distance: 48.3
click at [874, 579] on input "text" at bounding box center [944, 568] width 173 height 33
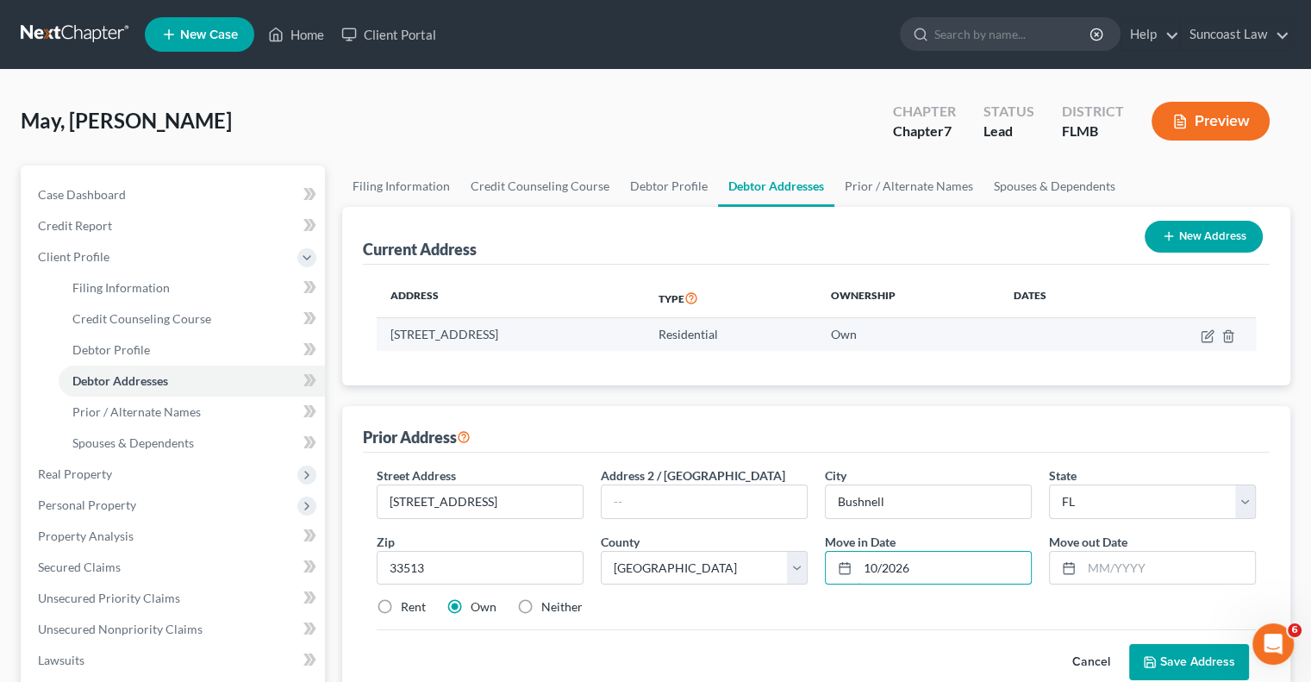
drag, startPoint x: 941, startPoint y: 565, endPoint x: 985, endPoint y: 349, distance: 219.8
click at [941, 565] on input "10/2026" at bounding box center [944, 568] width 173 height 33
type input "10/2016"
drag, startPoint x: 1131, startPoint y: 568, endPoint x: 1244, endPoint y: 289, distance: 301.3
click at [1131, 568] on input "text" at bounding box center [1168, 568] width 173 height 33
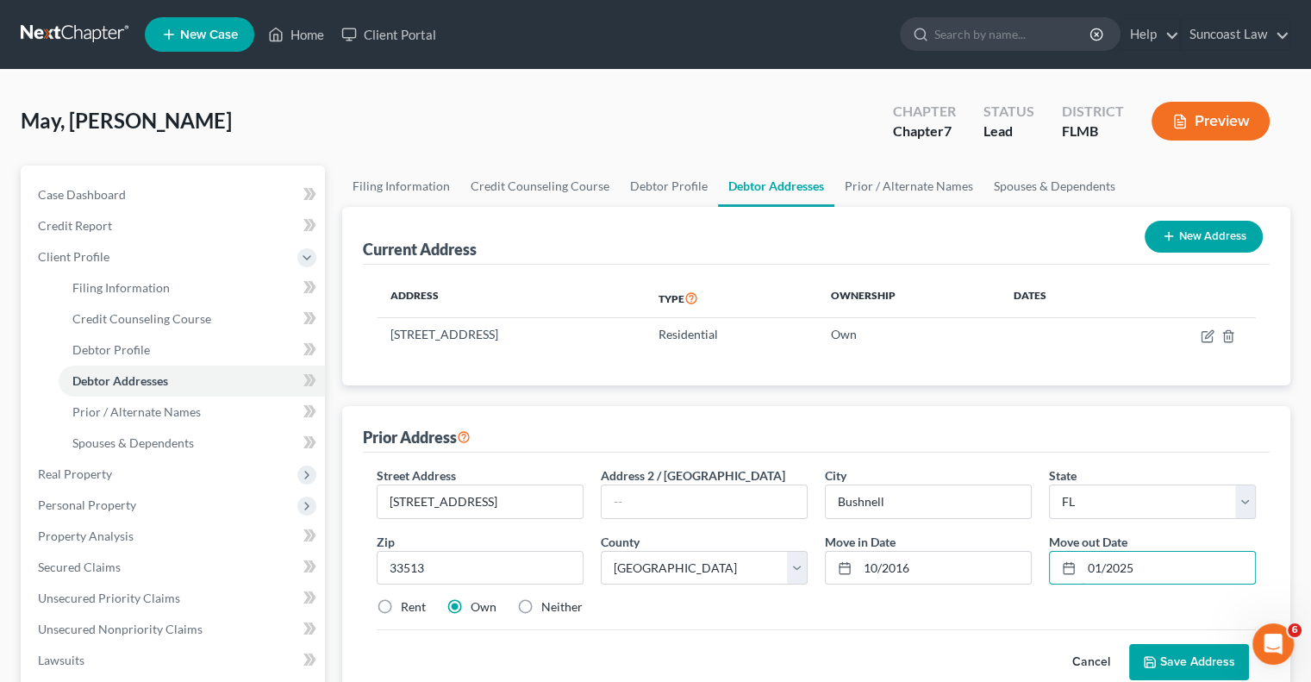
type input "01/2025"
click at [1205, 664] on button "Save Address" at bounding box center [1189, 662] width 120 height 36
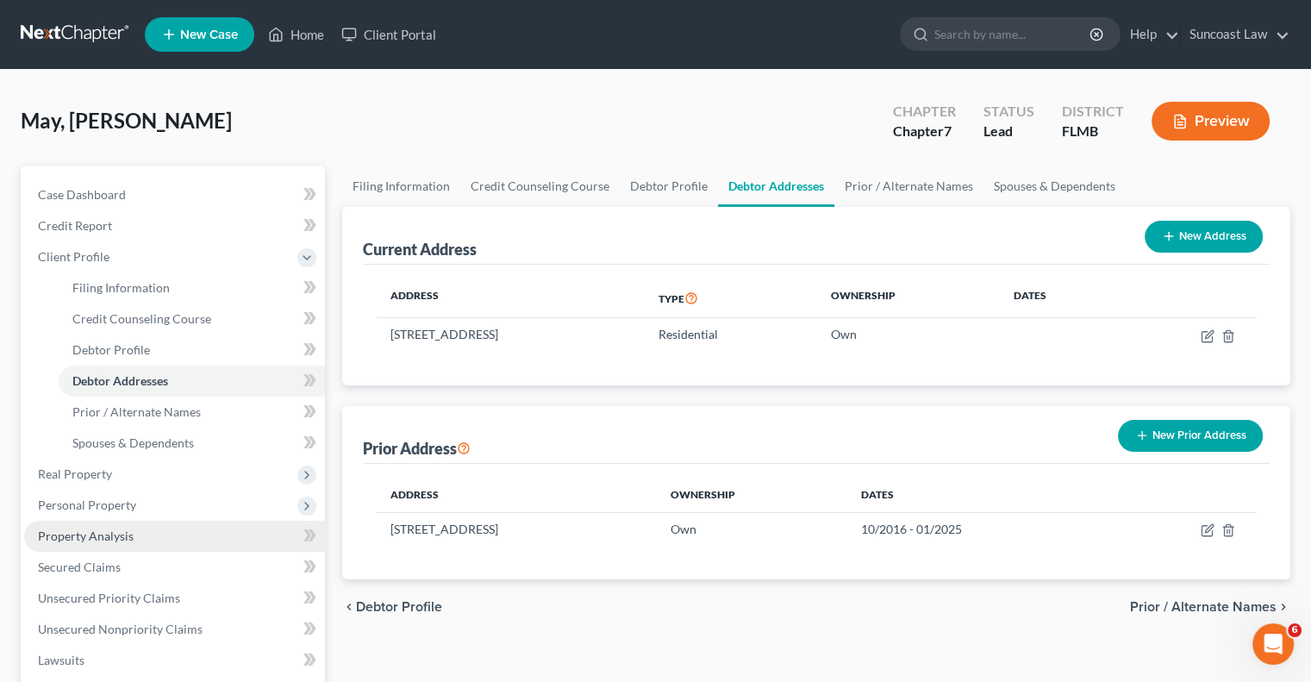
click at [131, 537] on link "Property Analysis" at bounding box center [174, 536] width 301 height 31
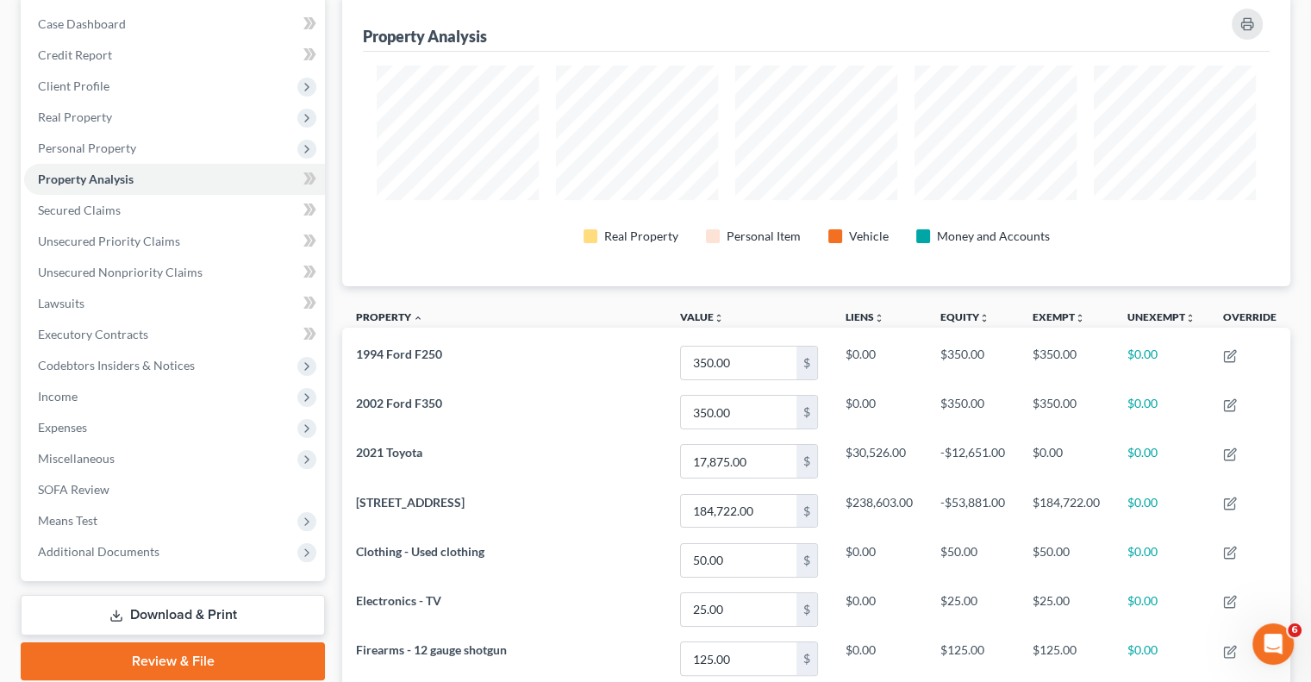
scroll to position [535, 0]
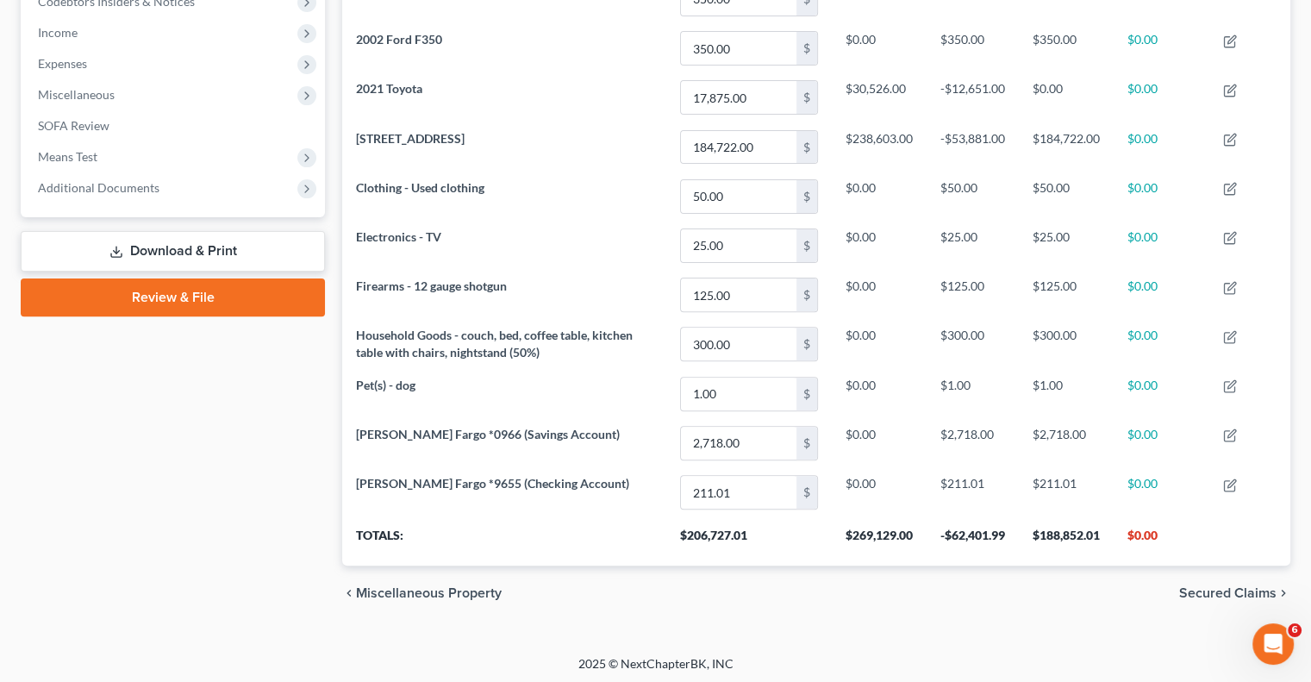
click at [162, 253] on link "Download & Print" at bounding box center [173, 251] width 304 height 41
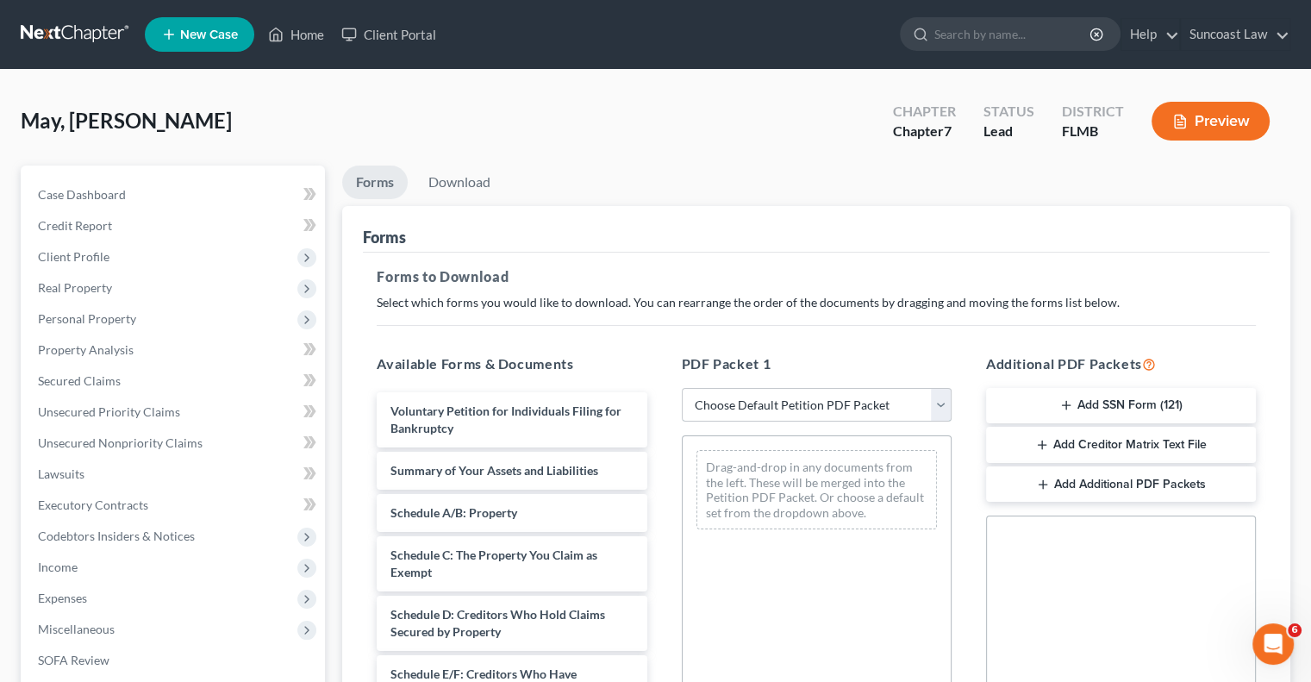
drag, startPoint x: 765, startPoint y: 405, endPoint x: 769, endPoint y: 418, distance: 13.6
click at [765, 405] on select "Choose Default Petition PDF Packet Complete Bankruptcy Petition (all forms and …" at bounding box center [817, 405] width 270 height 34
select select "0"
click at [682, 388] on select "Choose Default Petition PDF Packet Complete Bankruptcy Petition (all forms and …" at bounding box center [817, 405] width 270 height 34
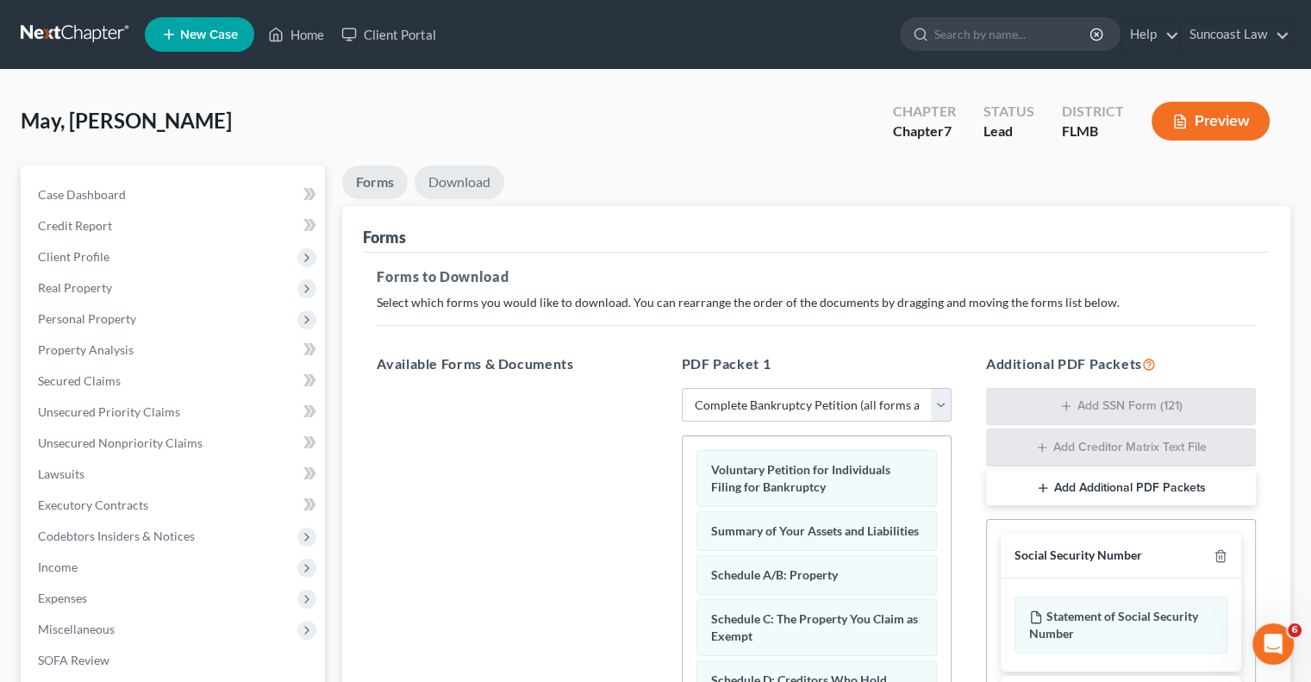
click at [455, 182] on link "Download" at bounding box center [460, 183] width 90 height 34
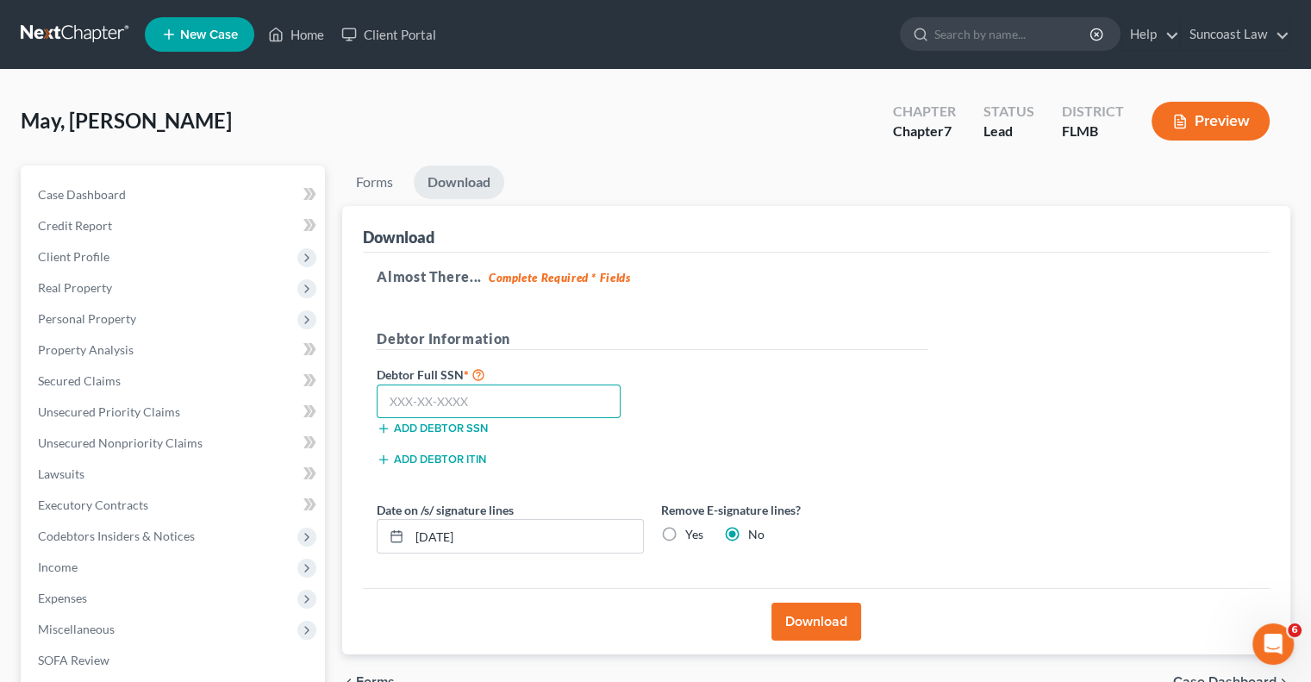
click at [493, 389] on input "text" at bounding box center [499, 402] width 244 height 34
type input "590-97-7021"
drag, startPoint x: 513, startPoint y: 540, endPoint x: 437, endPoint y: 537, distance: 75.9
click at [437, 537] on input "[DATE]" at bounding box center [527, 536] width 234 height 33
type input "[DATE]"
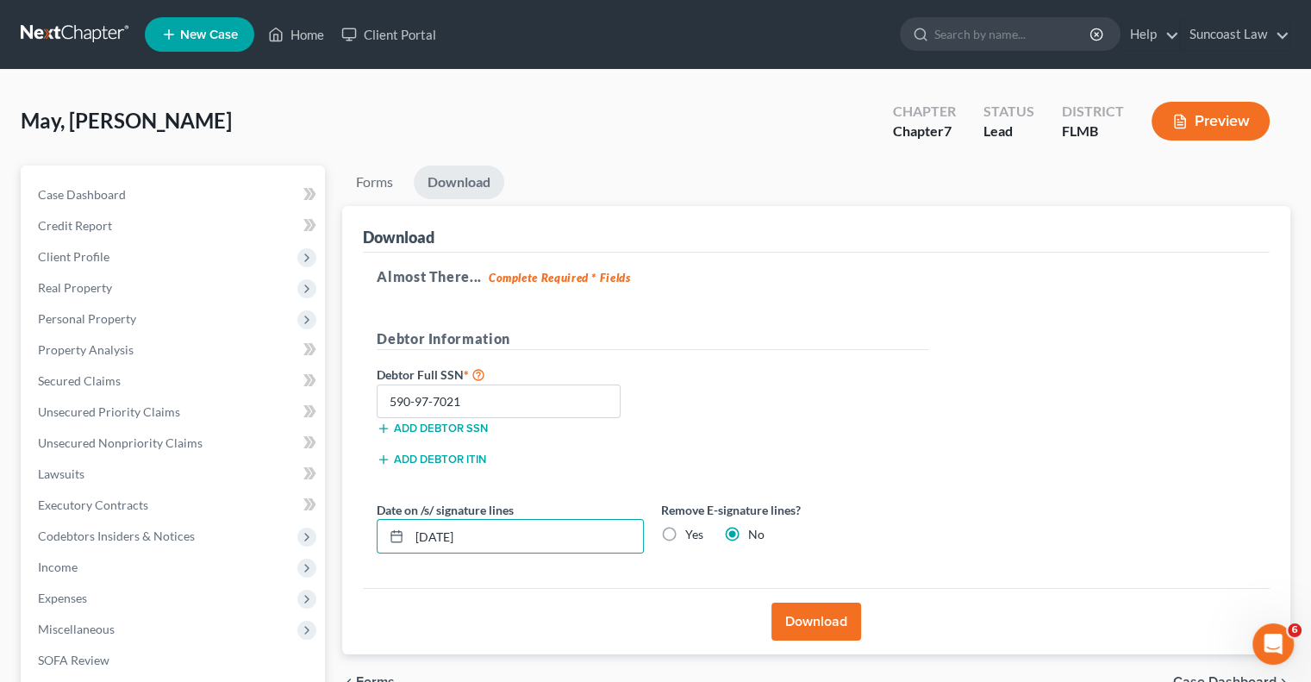
click at [685, 531] on label "Yes" at bounding box center [694, 534] width 18 height 17
click at [692, 531] on input "Yes" at bounding box center [697, 531] width 11 height 11
radio input "true"
radio input "false"
click at [835, 616] on button "Download" at bounding box center [817, 622] width 90 height 38
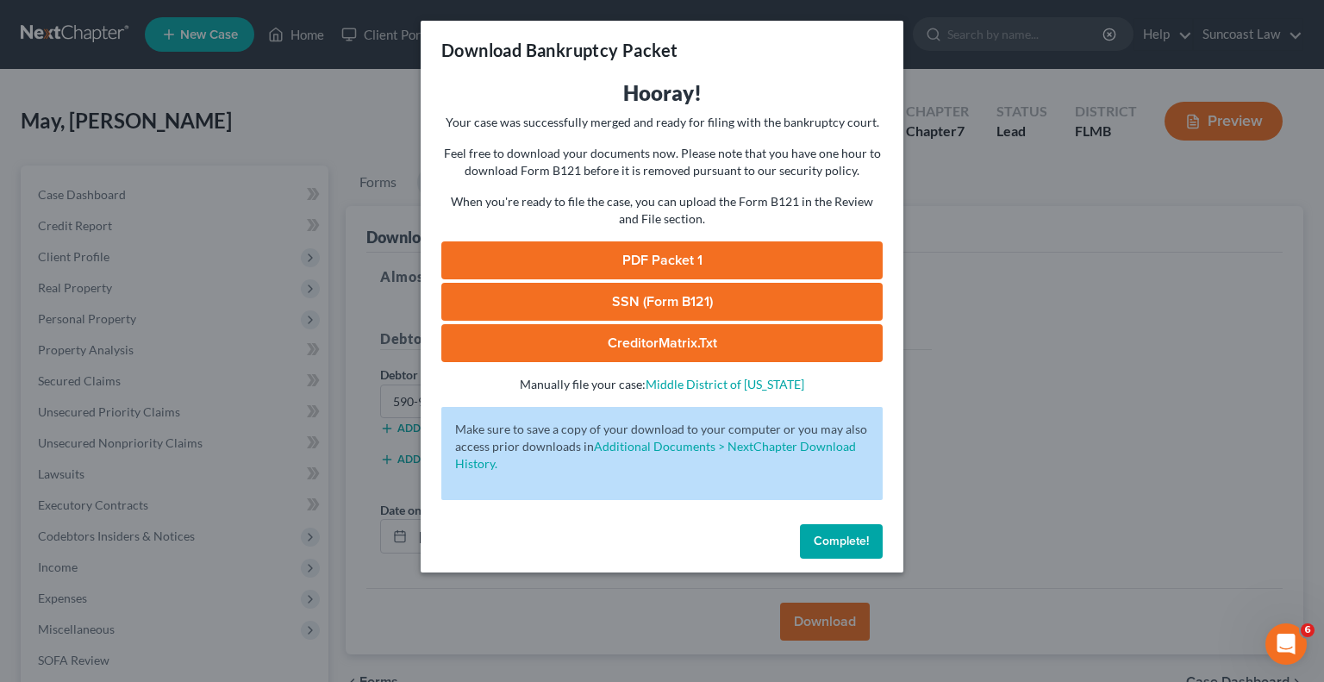
click at [731, 304] on link "SSN (Form B121)" at bounding box center [661, 302] width 441 height 38
click at [703, 260] on link "PDF Packet 1" at bounding box center [661, 260] width 441 height 38
click at [835, 544] on span "Complete!" at bounding box center [841, 541] width 55 height 15
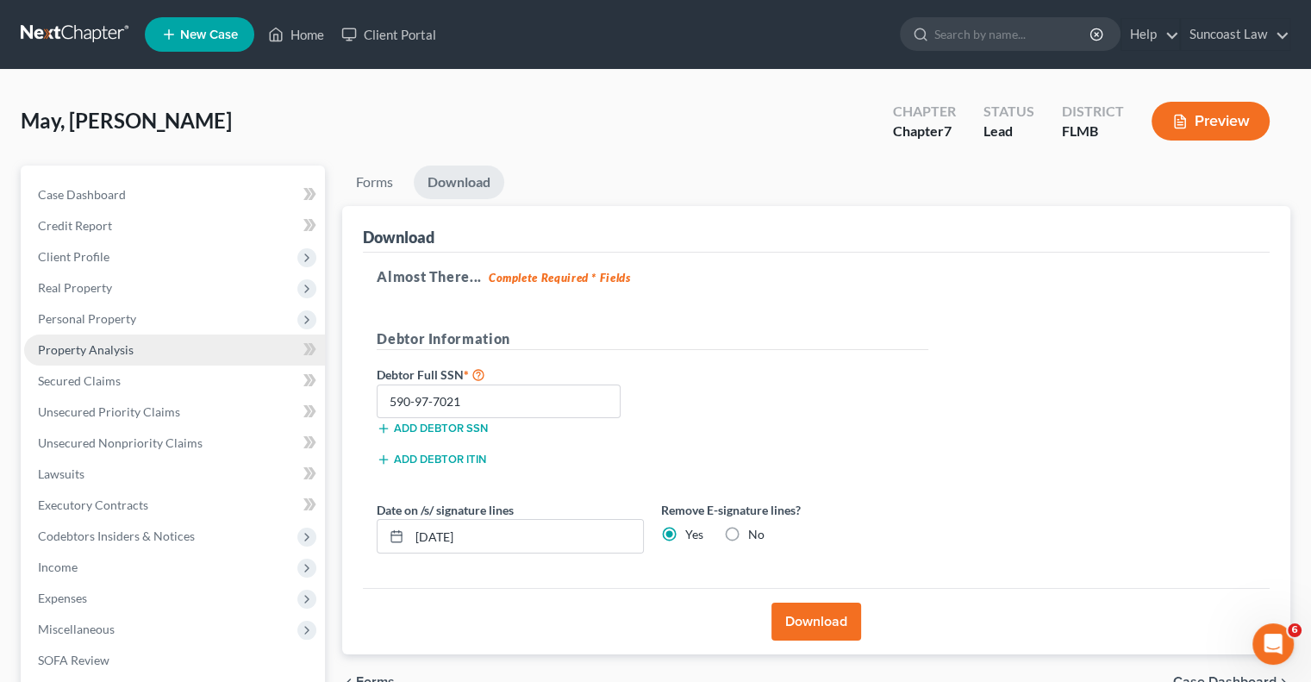
click at [107, 347] on span "Property Analysis" at bounding box center [86, 349] width 96 height 15
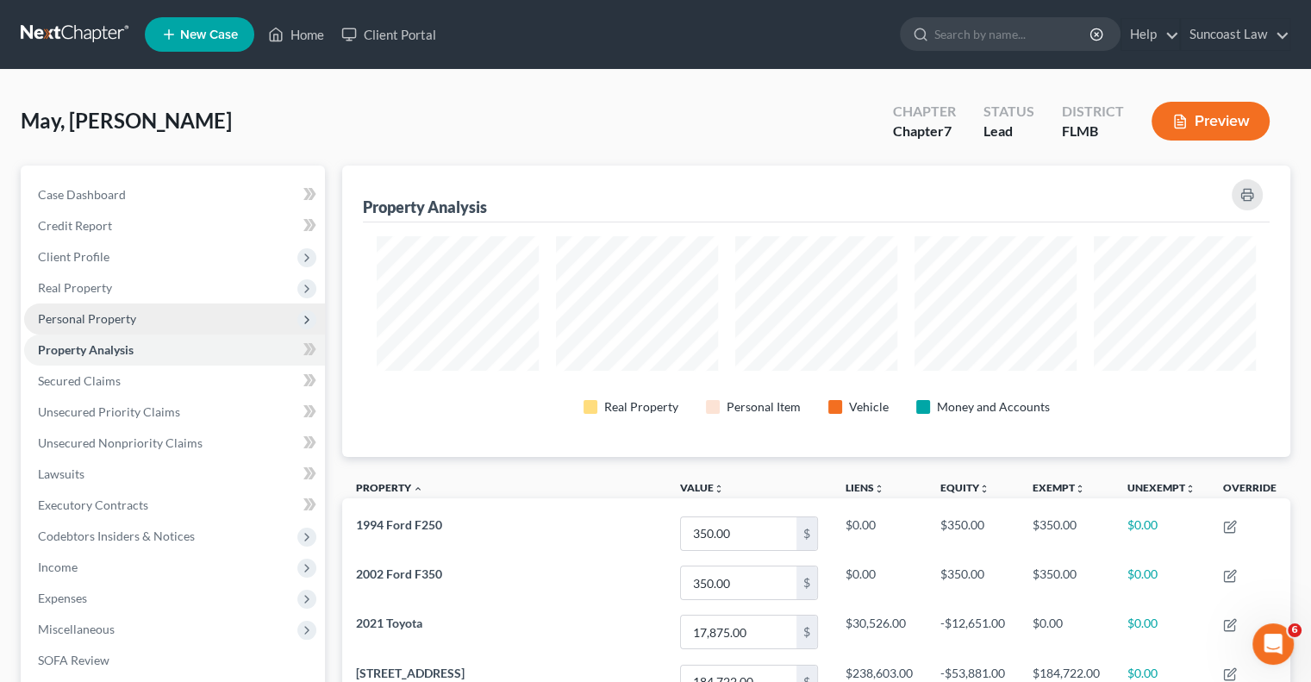
click at [102, 320] on span "Personal Property" at bounding box center [87, 318] width 98 height 15
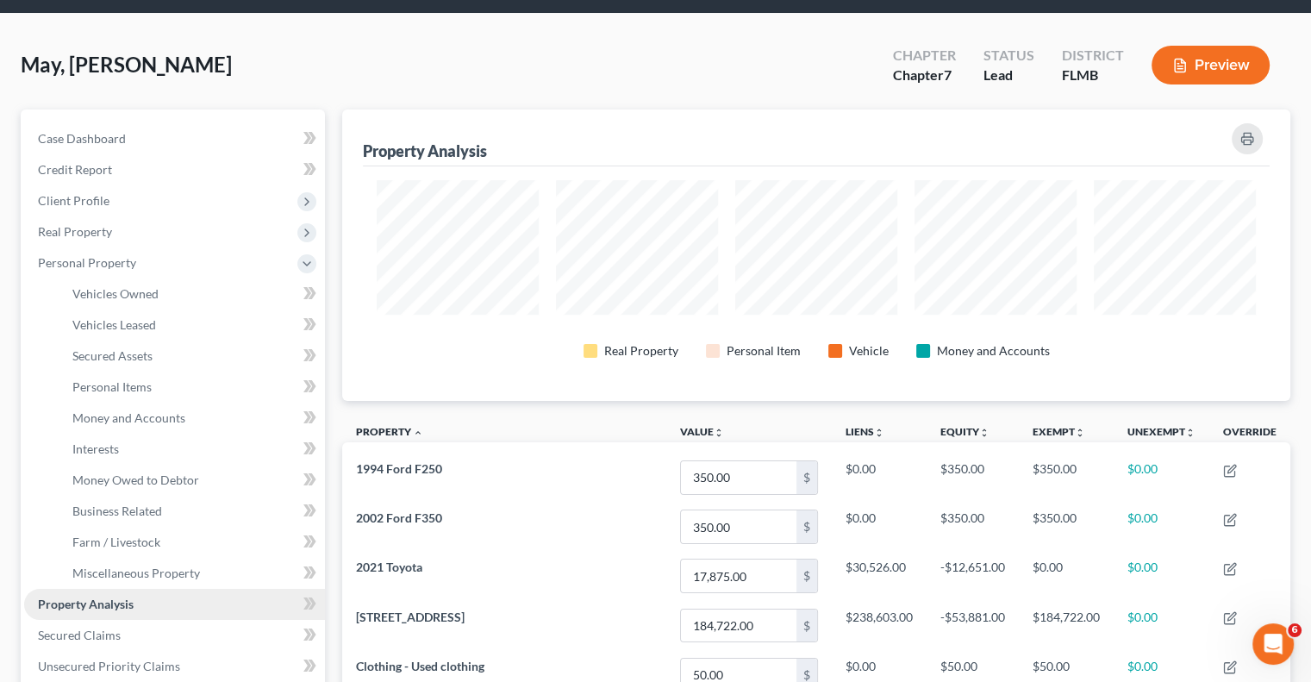
scroll to position [86, 0]
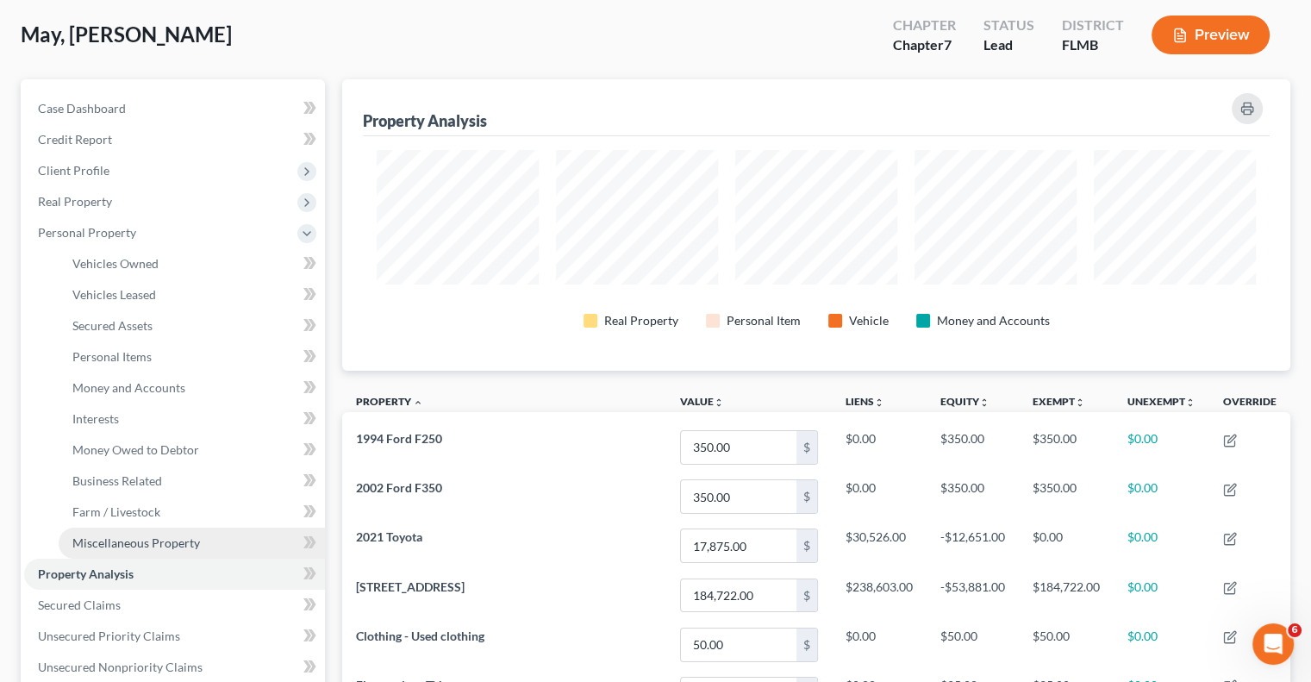
click at [163, 542] on span "Miscellaneous Property" at bounding box center [136, 542] width 128 height 15
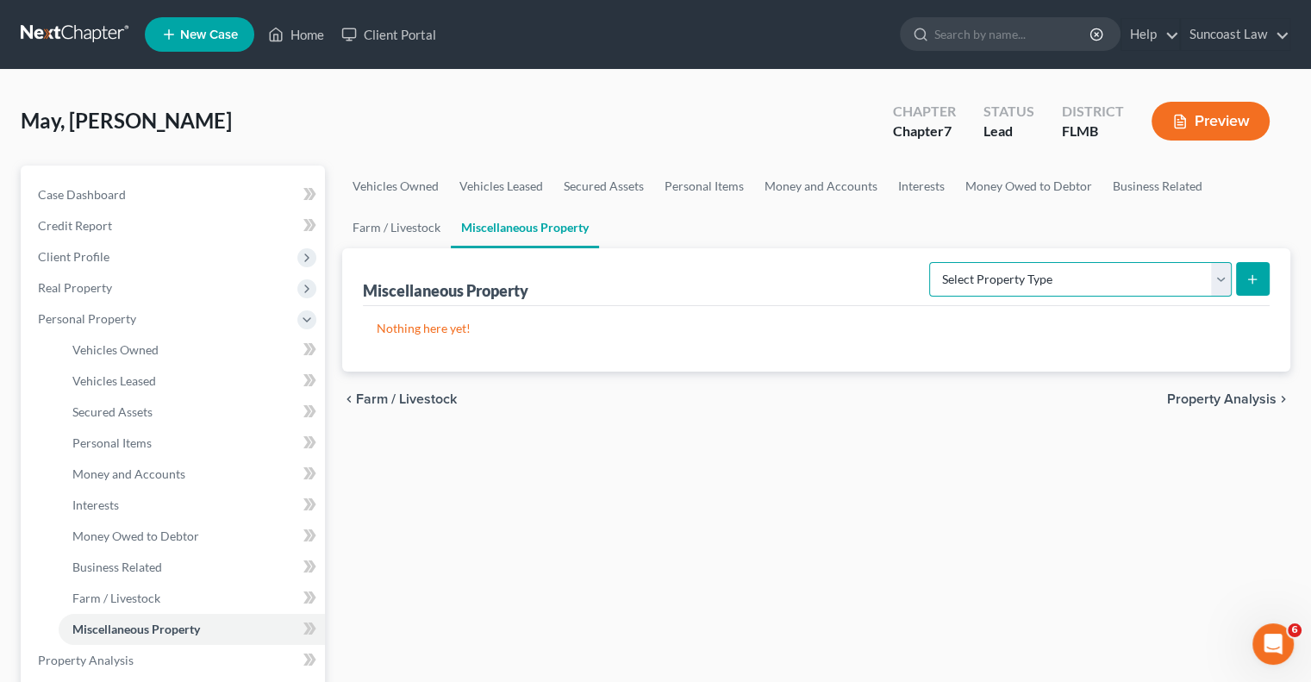
click at [1071, 278] on select "Select Property Type Assigned for Creditor Benefit [DATE] (SOFA: 12) Holding fo…" at bounding box center [1080, 279] width 303 height 34
select select "transferred"
click at [929, 262] on select "Select Property Type Assigned for Creditor Benefit [DATE] (SOFA: 12) Holding fo…" at bounding box center [1080, 279] width 303 height 34
click at [1254, 268] on button "submit" at bounding box center [1253, 279] width 34 height 34
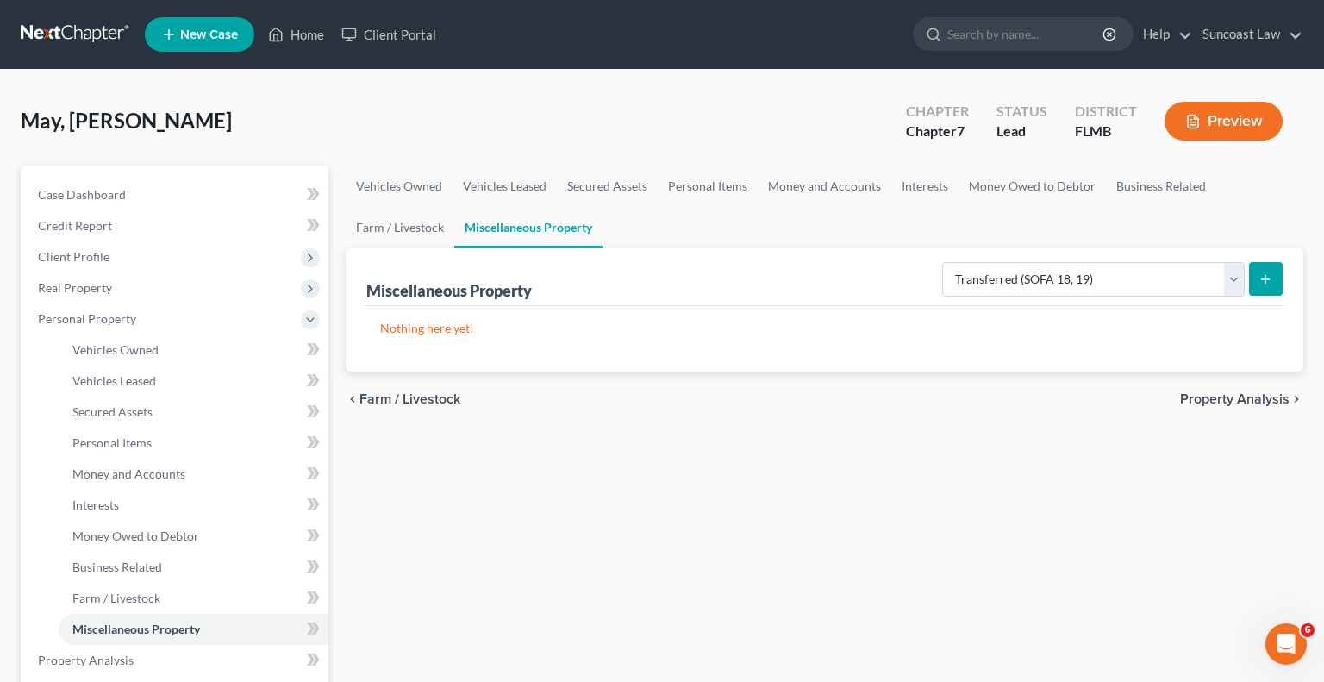
select select "Ordinary ([DATE])"
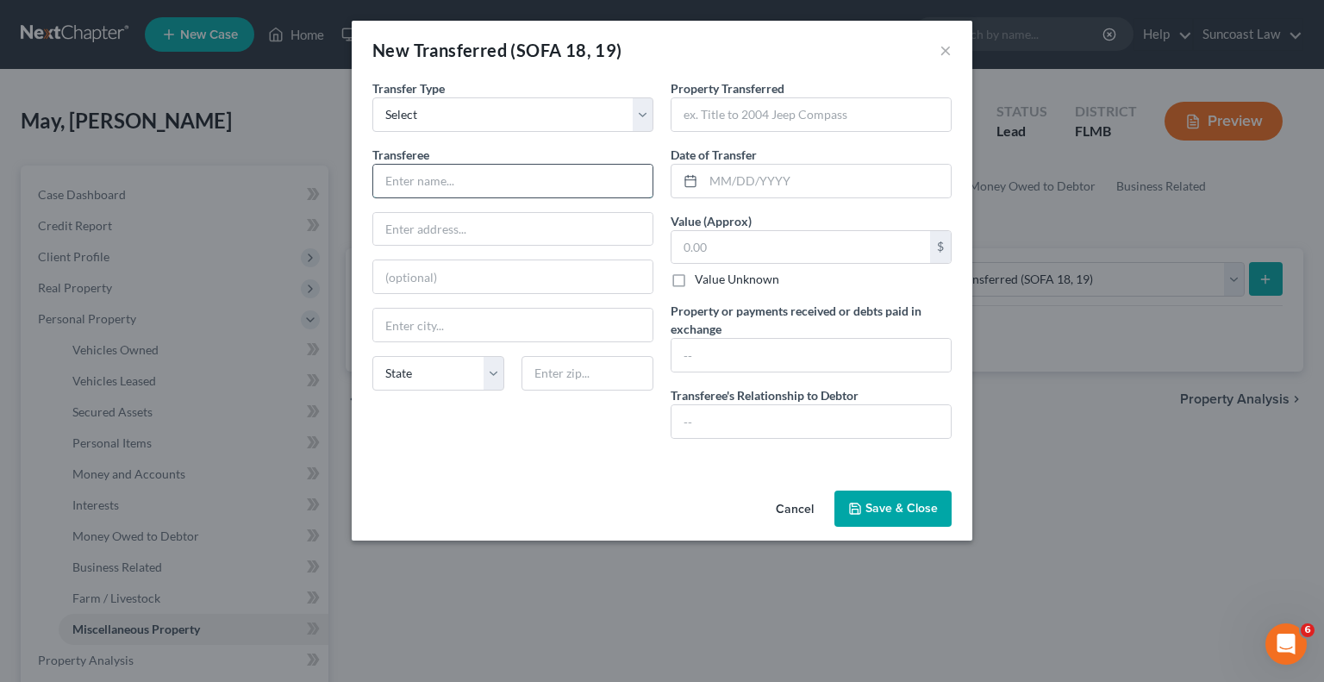
click at [529, 169] on input "text" at bounding box center [512, 181] width 279 height 33
type input "FIL"
click at [733, 106] on input "text" at bounding box center [811, 114] width 279 height 33
type input "1999 Ford"
click at [785, 167] on input "text" at bounding box center [827, 181] width 247 height 33
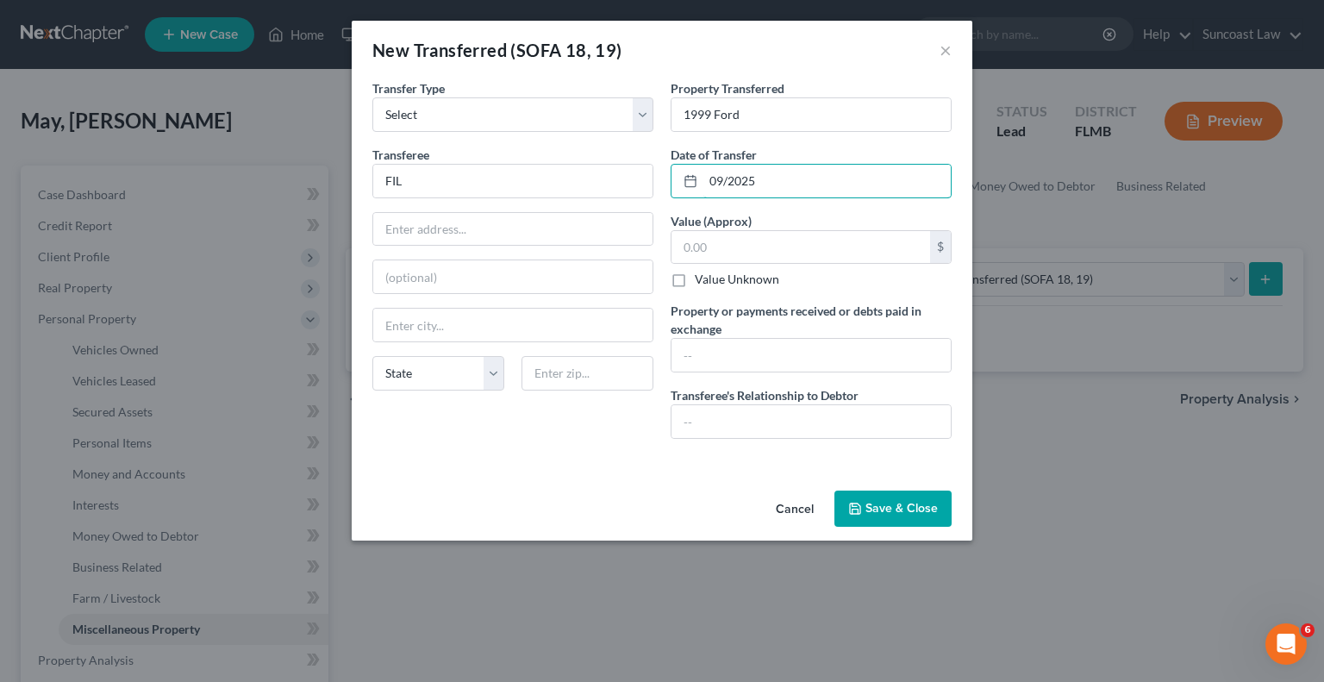
type input "09/2025"
click at [695, 278] on label "Value Unknown" at bounding box center [737, 279] width 84 height 17
click at [702, 278] on input "Value Unknown" at bounding box center [707, 276] width 11 height 11
checkbox input "true"
type input "0.00"
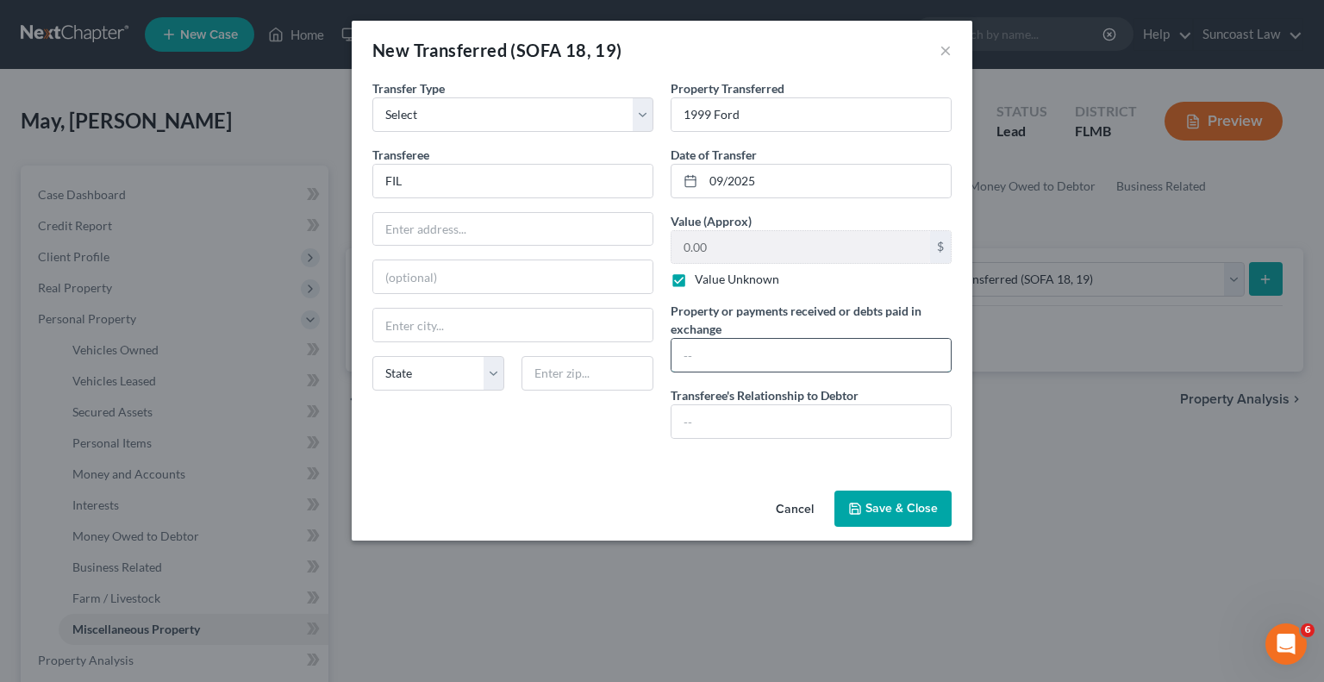
click at [729, 353] on input "text" at bounding box center [811, 355] width 279 height 33
type input "none"
click at [738, 416] on input "text" at bounding box center [811, 421] width 279 height 33
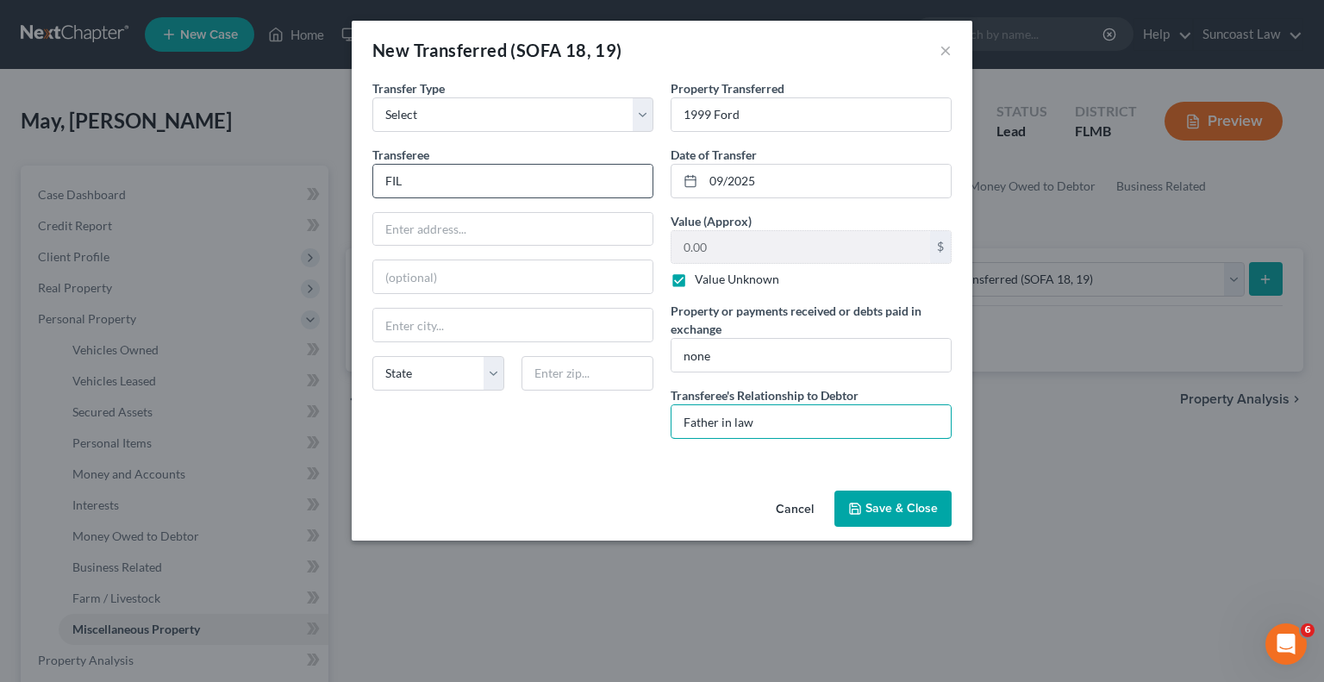
type input "Father in law"
drag, startPoint x: 445, startPoint y: 186, endPoint x: 275, endPoint y: 128, distance: 179.7
click at [252, 143] on div "New Transferred (SOFA 18, 19) × An exemption set must first be selected from th…" at bounding box center [662, 341] width 1324 height 682
type input "Father in law"
click at [910, 499] on button "Save & Close" at bounding box center [893, 509] width 117 height 36
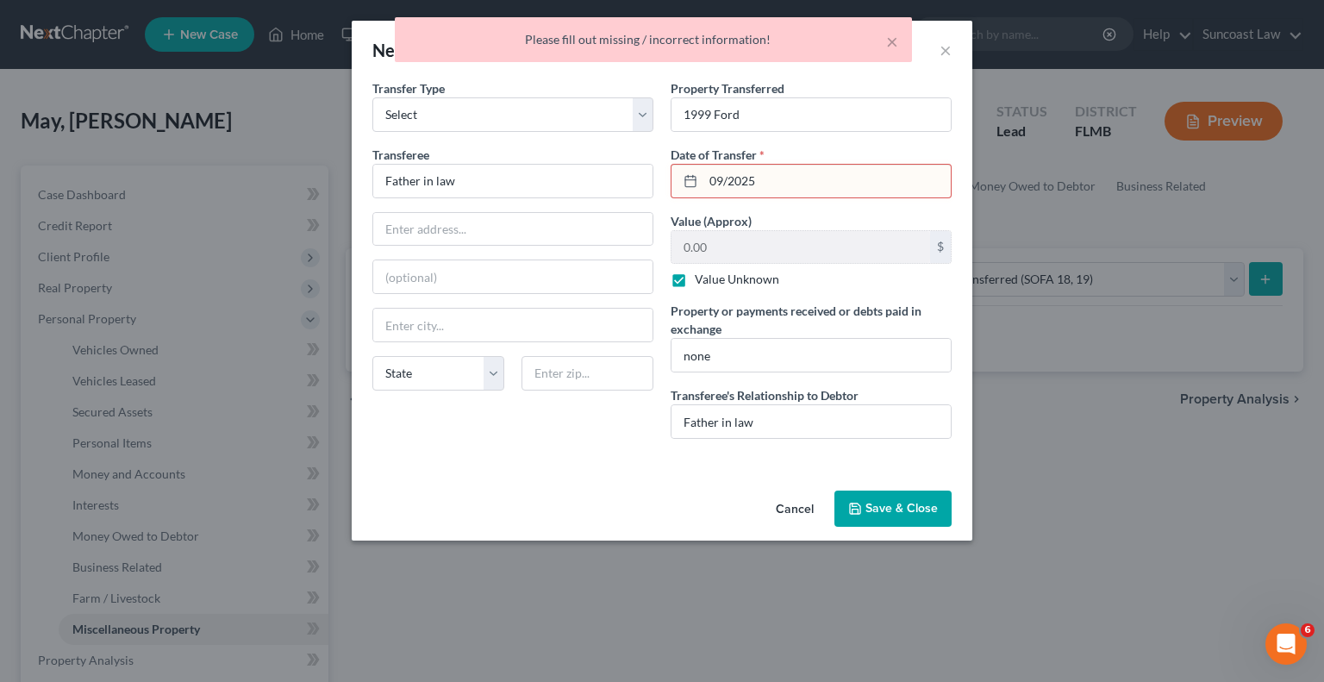
click at [728, 182] on input "09/2025" at bounding box center [827, 181] width 247 height 33
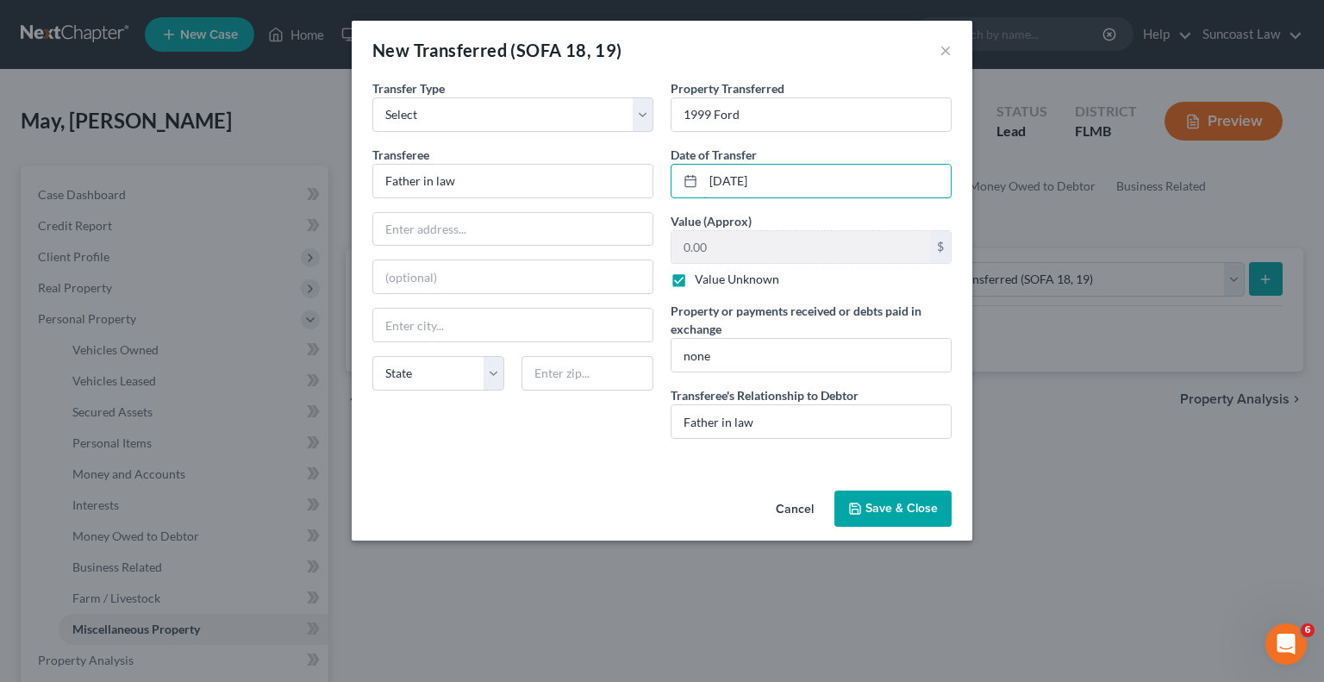
type input "[DATE]"
click at [909, 502] on button "Save & Close" at bounding box center [893, 509] width 117 height 36
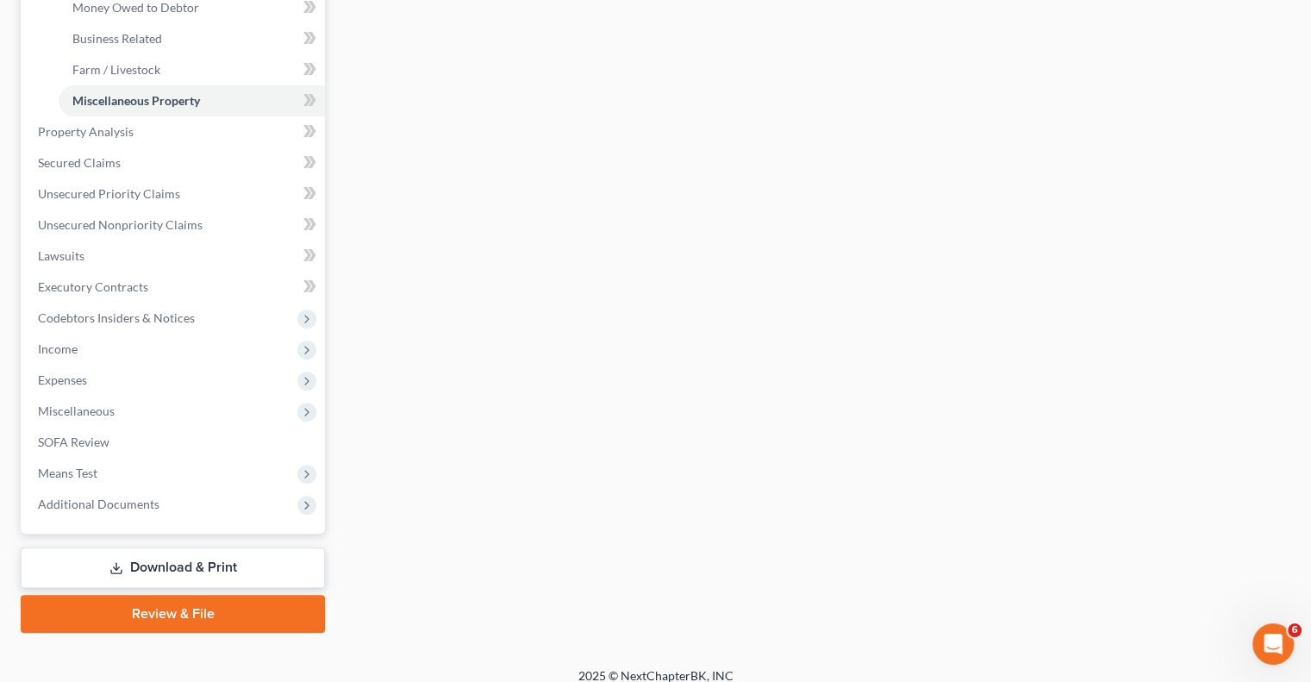
scroll to position [543, 0]
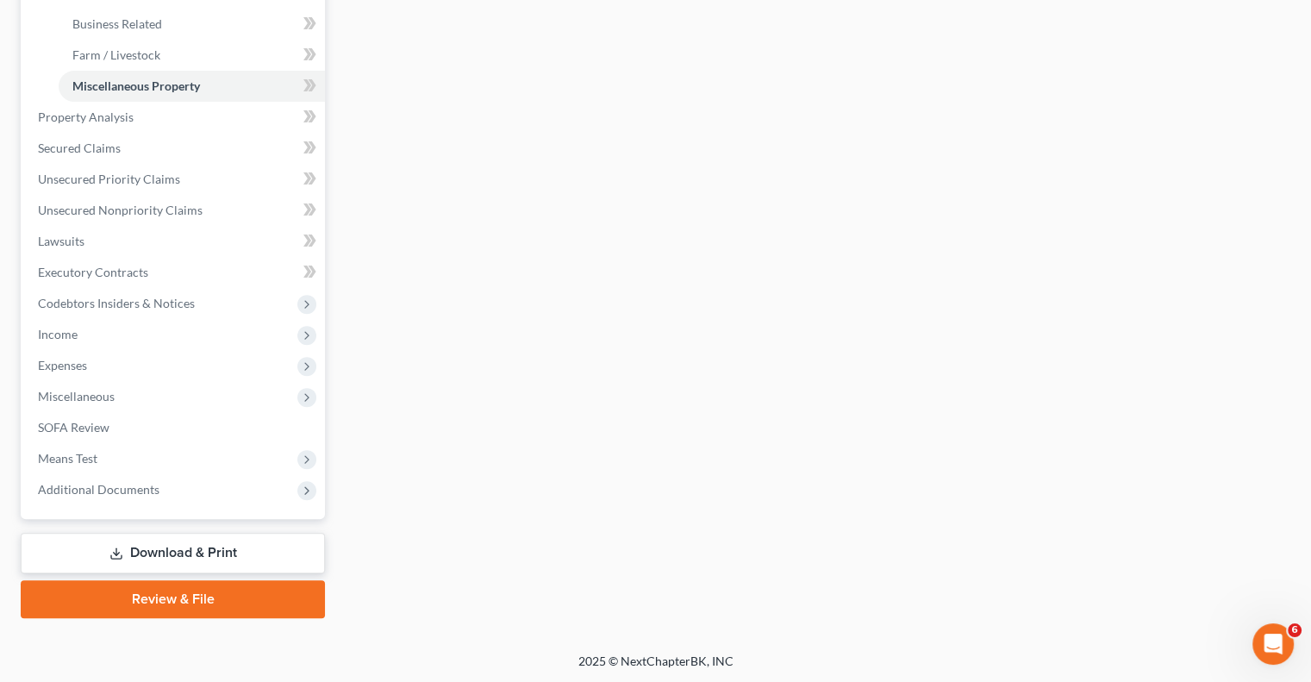
drag, startPoint x: 178, startPoint y: 553, endPoint x: 222, endPoint y: 560, distance: 43.8
click at [178, 553] on link "Download & Print" at bounding box center [173, 553] width 304 height 41
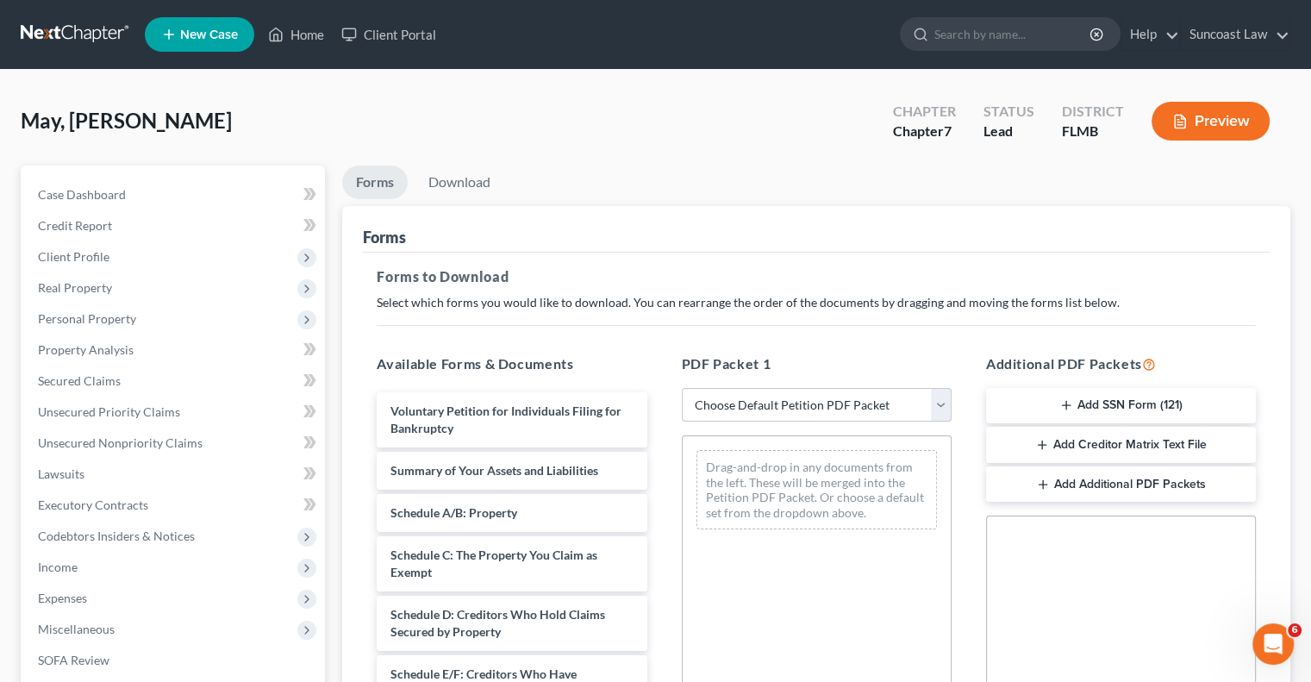
drag, startPoint x: 766, startPoint y: 403, endPoint x: 769, endPoint y: 420, distance: 17.4
click at [766, 403] on select "Choose Default Petition PDF Packet Complete Bankruptcy Petition (all forms and …" at bounding box center [817, 405] width 270 height 34
select select "0"
click at [682, 388] on select "Choose Default Petition PDF Packet Complete Bankruptcy Petition (all forms and …" at bounding box center [817, 405] width 270 height 34
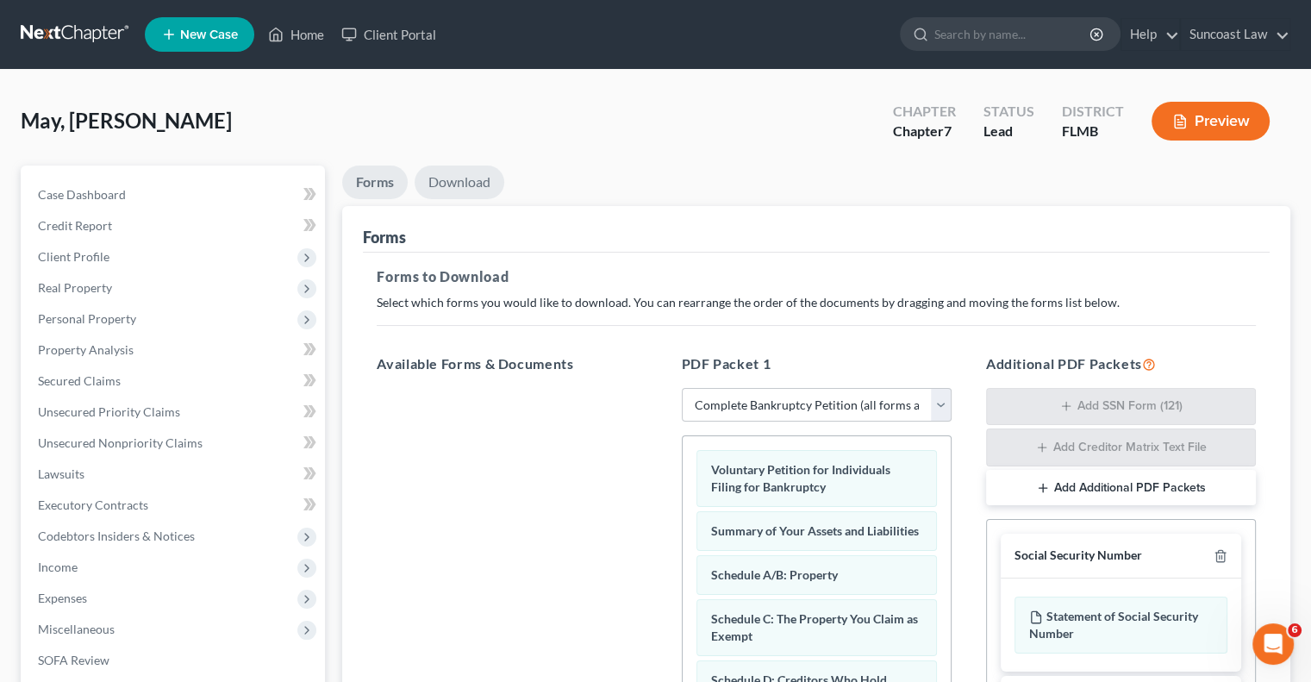
drag, startPoint x: 445, startPoint y: 179, endPoint x: 467, endPoint y: 189, distance: 24.3
click at [445, 178] on link "Download" at bounding box center [460, 183] width 90 height 34
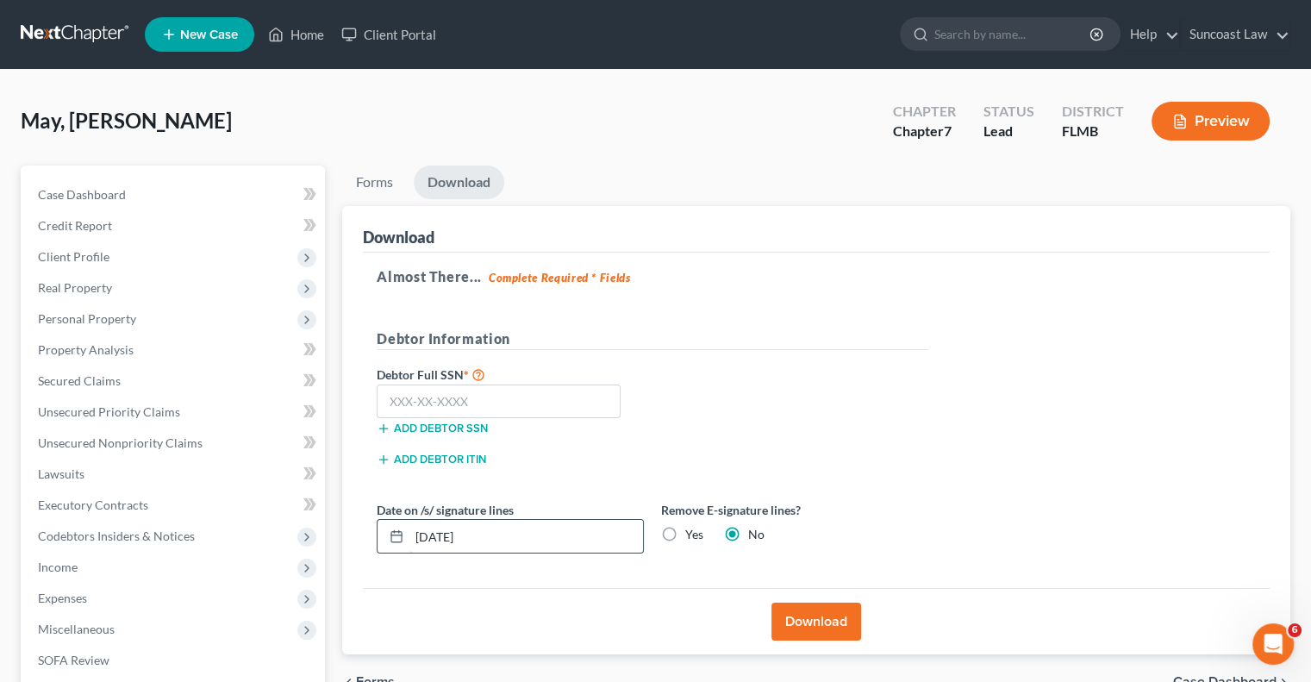
drag, startPoint x: 542, startPoint y: 529, endPoint x: 434, endPoint y: 532, distance: 108.7
click at [433, 534] on input "[DATE]" at bounding box center [527, 536] width 234 height 33
type input "[DATE]"
drag, startPoint x: 664, startPoint y: 528, endPoint x: 811, endPoint y: 601, distance: 164.3
click at [685, 528] on label "Yes" at bounding box center [694, 534] width 18 height 17
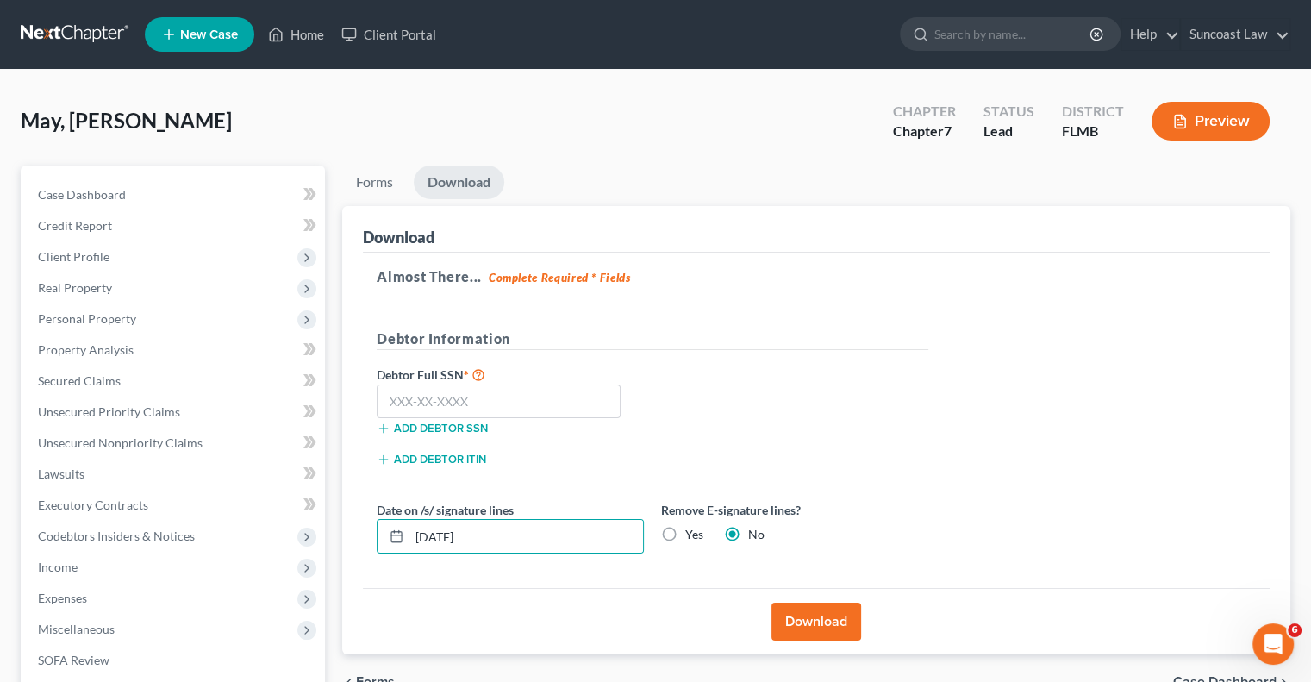
click at [692, 528] on input "Yes" at bounding box center [697, 531] width 11 height 11
radio input "true"
radio input "false"
click at [829, 615] on button "Download" at bounding box center [817, 622] width 90 height 38
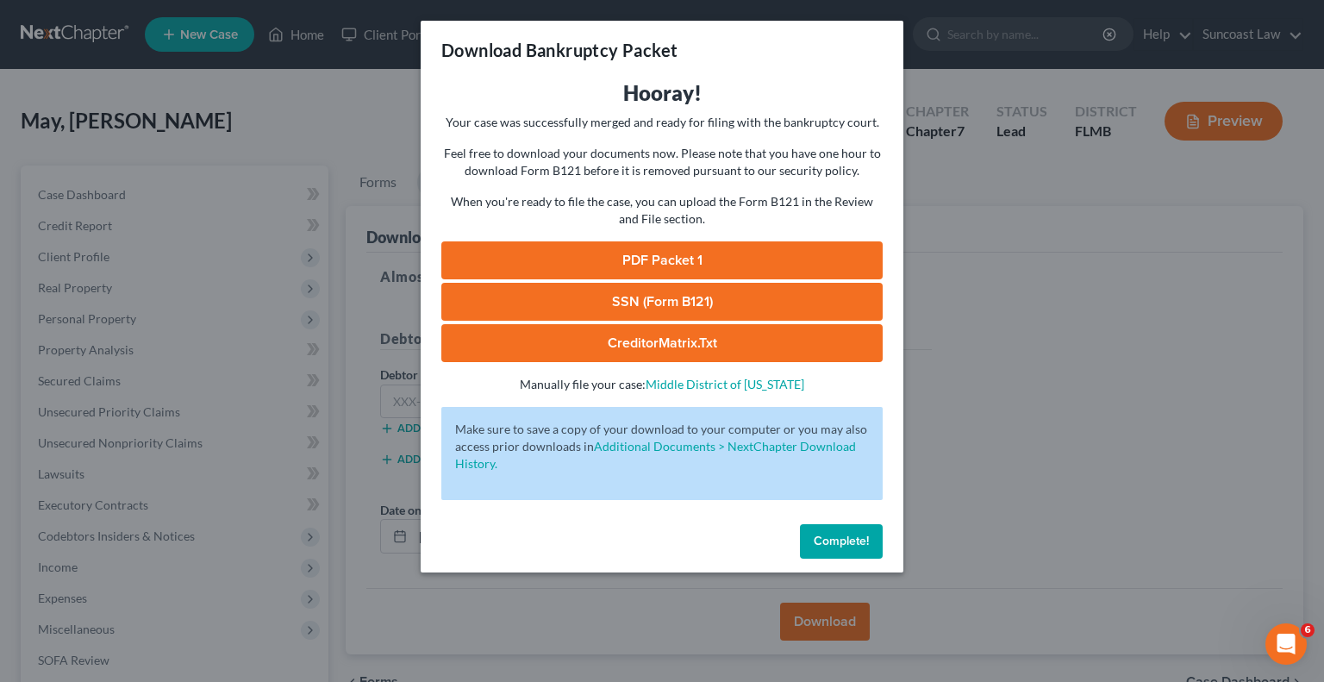
click at [672, 245] on link "PDF Packet 1" at bounding box center [661, 260] width 441 height 38
click at [856, 535] on span "Complete!" at bounding box center [841, 541] width 55 height 15
